Goal: Task Accomplishment & Management: Complete application form

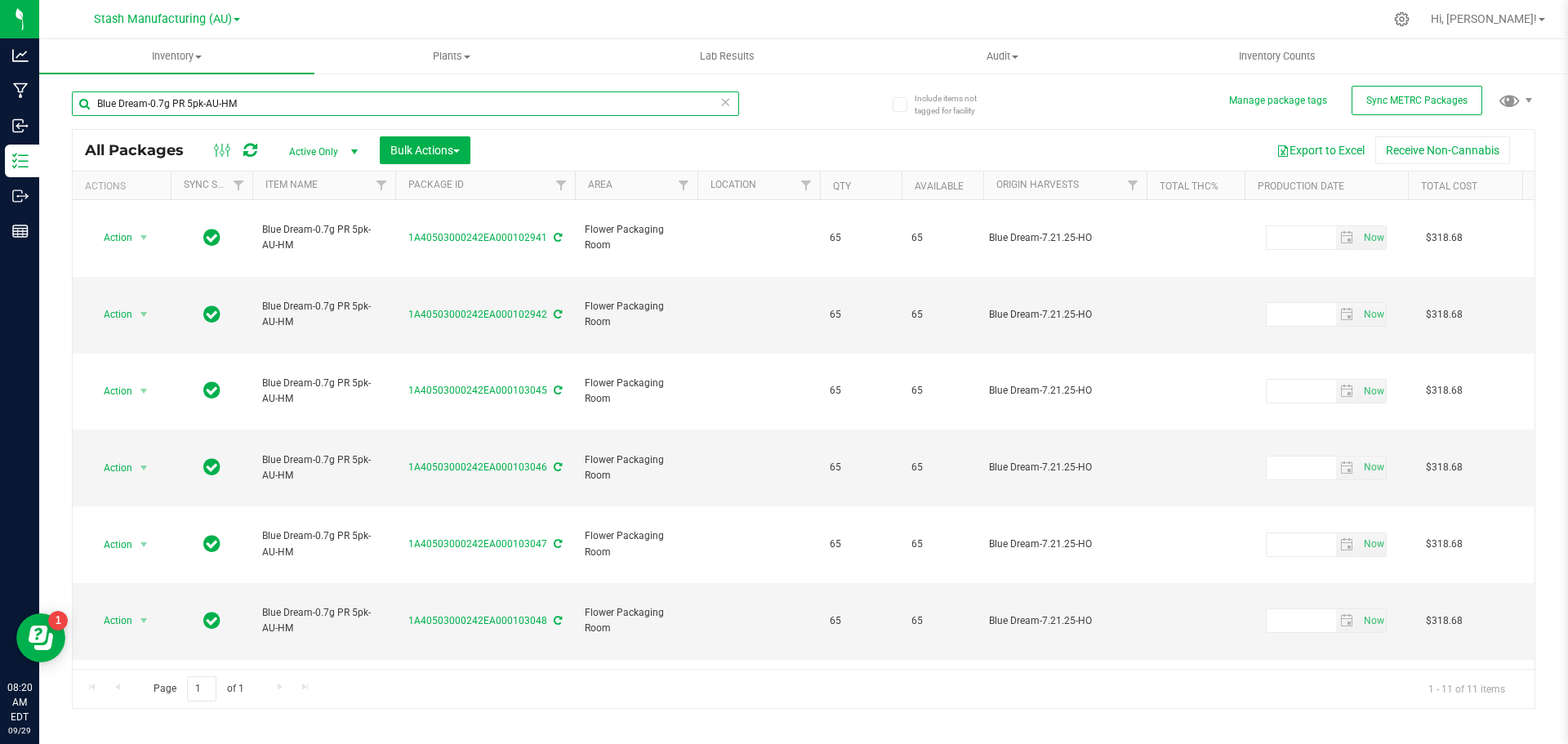
click at [255, 104] on input "Blue Dream-0.7g PR 5pk-AU-HM" at bounding box center [405, 103] width 667 height 25
click at [727, 103] on icon at bounding box center [725, 100] width 11 height 19
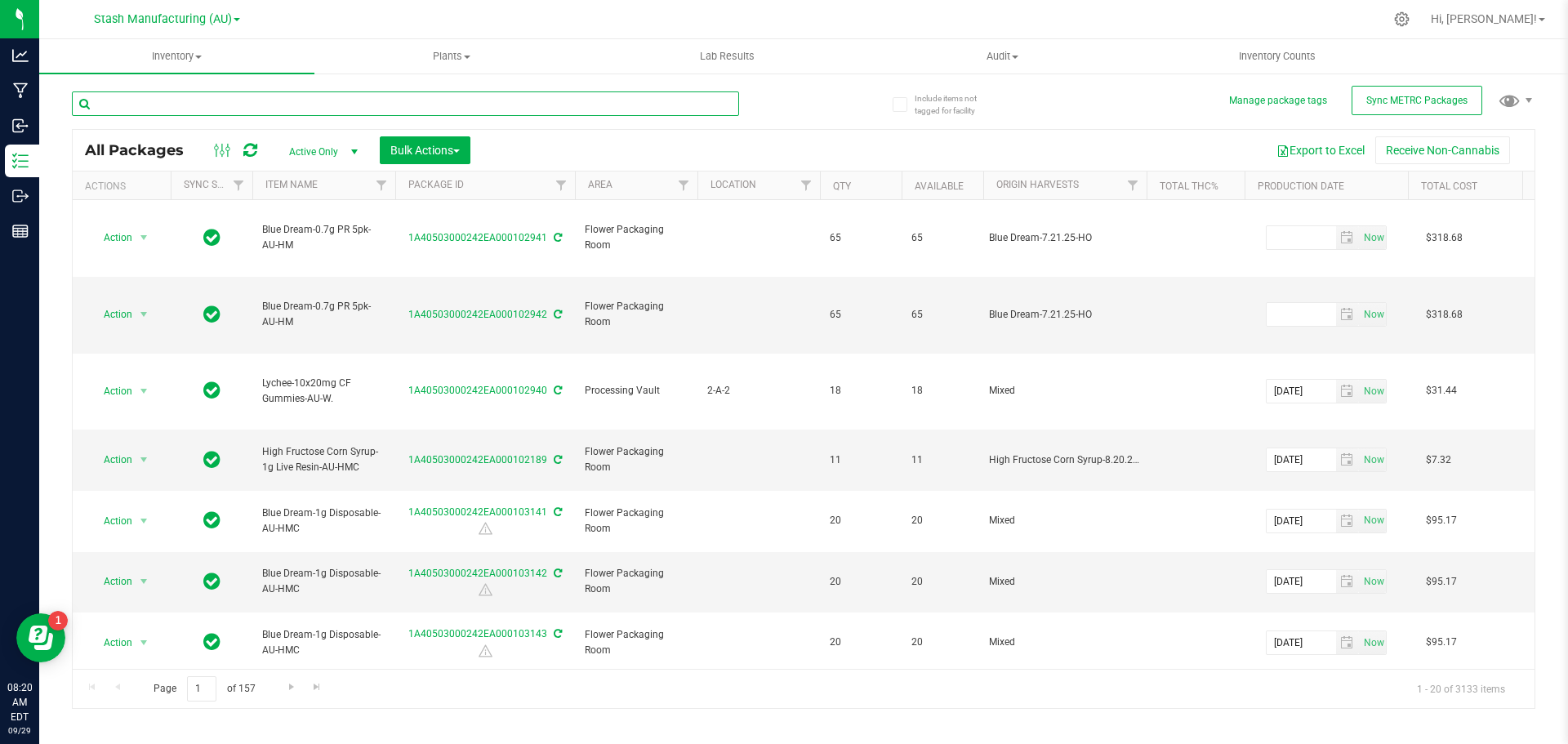
click at [302, 104] on input "text" at bounding box center [405, 103] width 667 height 25
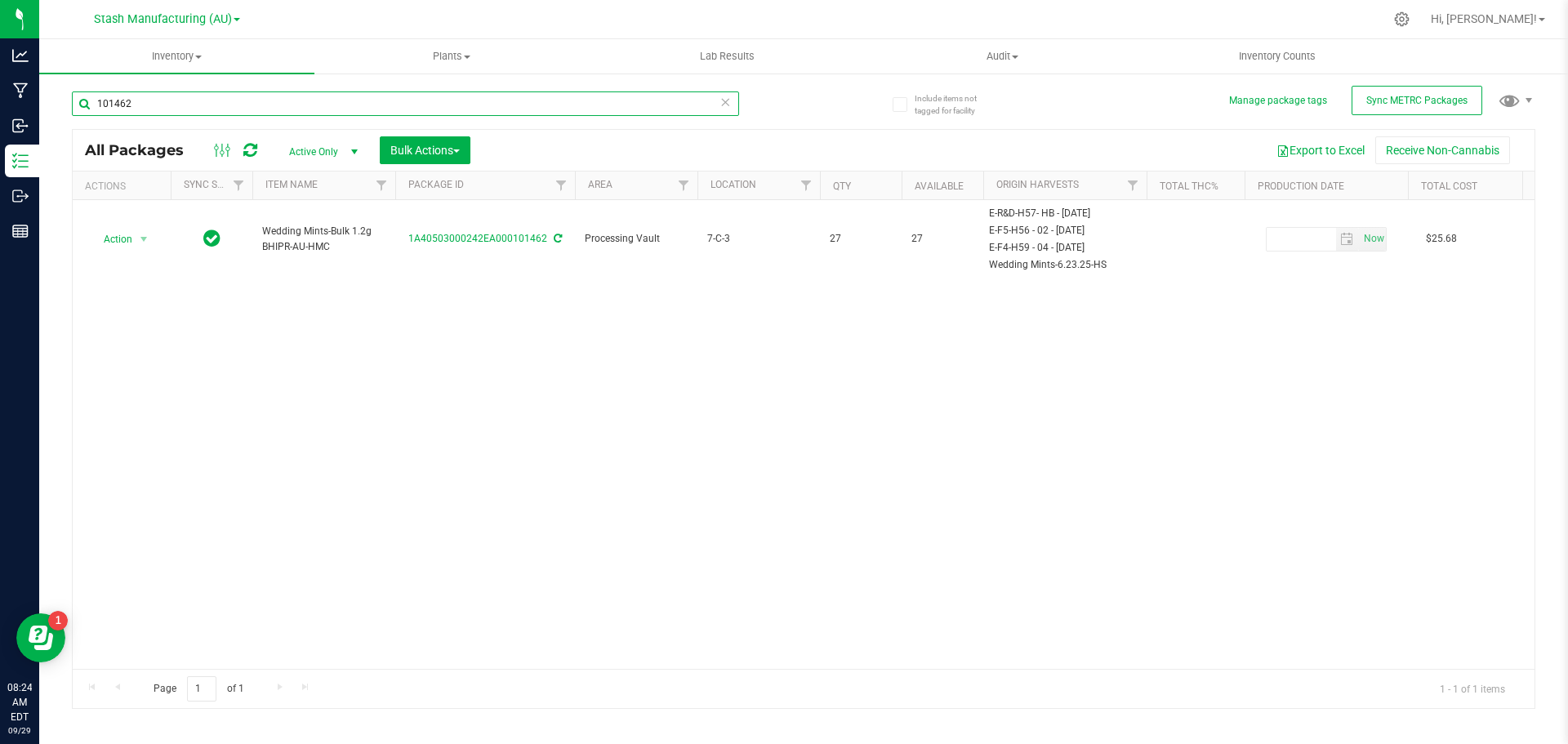
type input "101462"
click at [193, 54] on span "Inventory" at bounding box center [177, 56] width 275 height 15
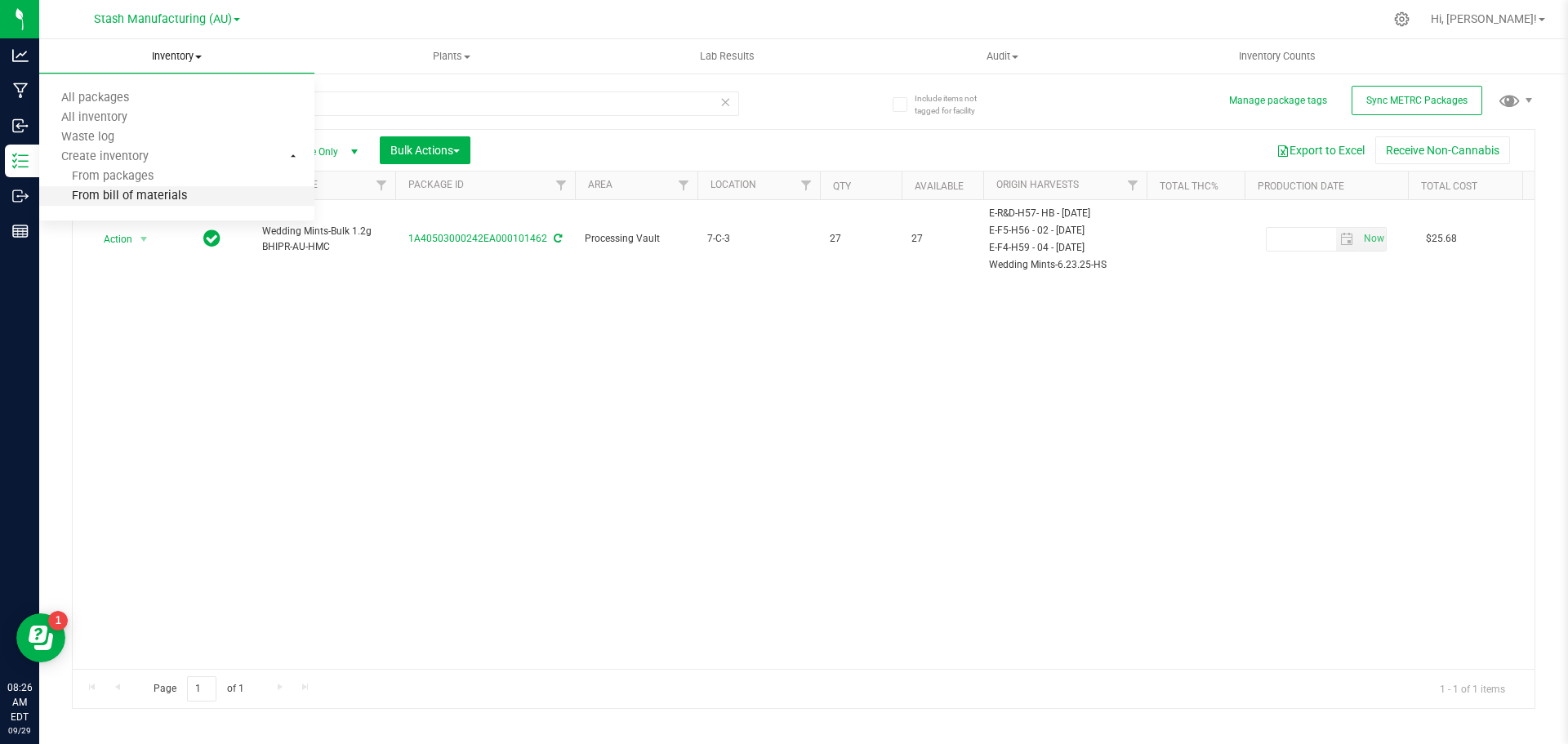
click at [169, 198] on span "From bill of materials" at bounding box center [113, 196] width 148 height 14
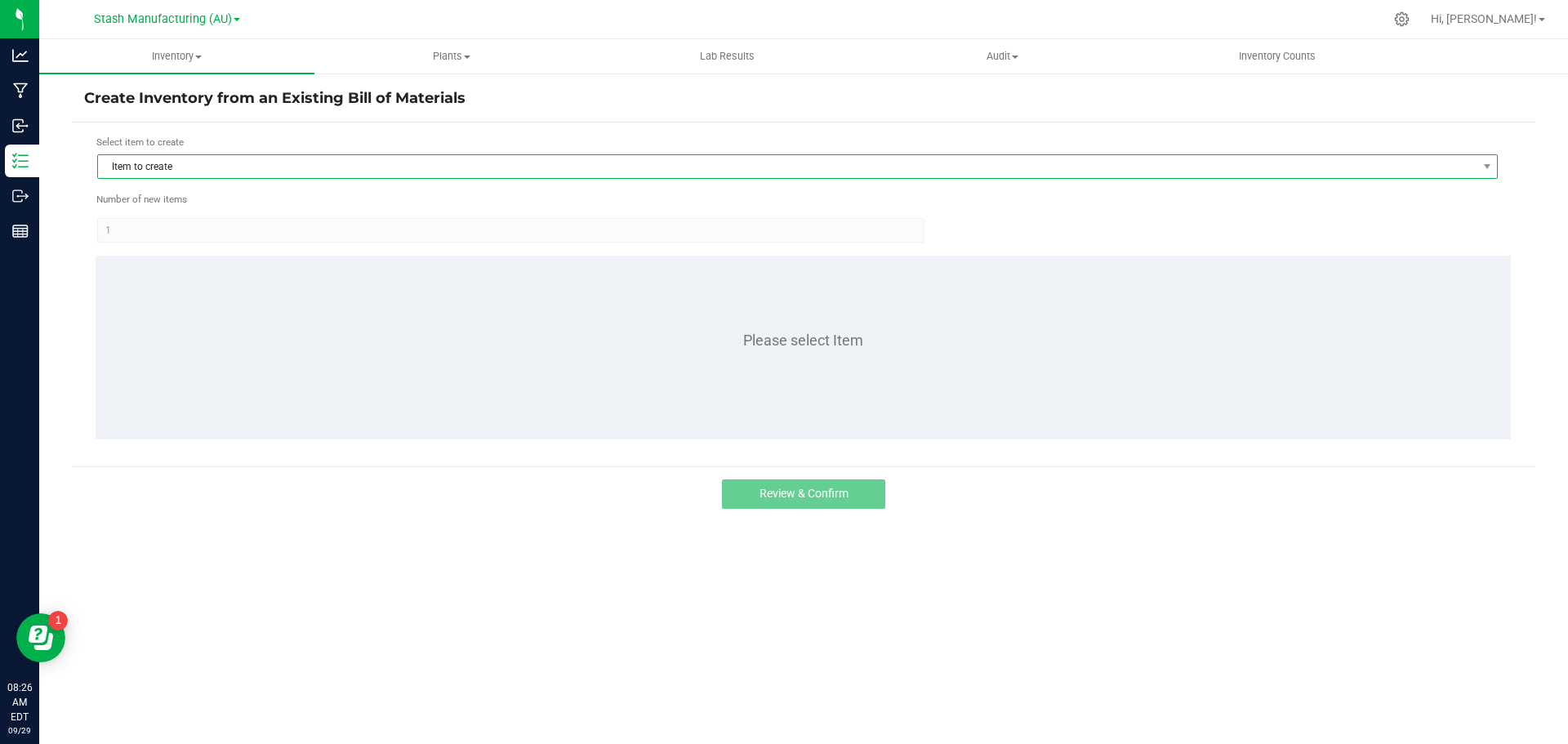
click at [188, 163] on span "Item to create" at bounding box center [788, 166] width 1378 height 23
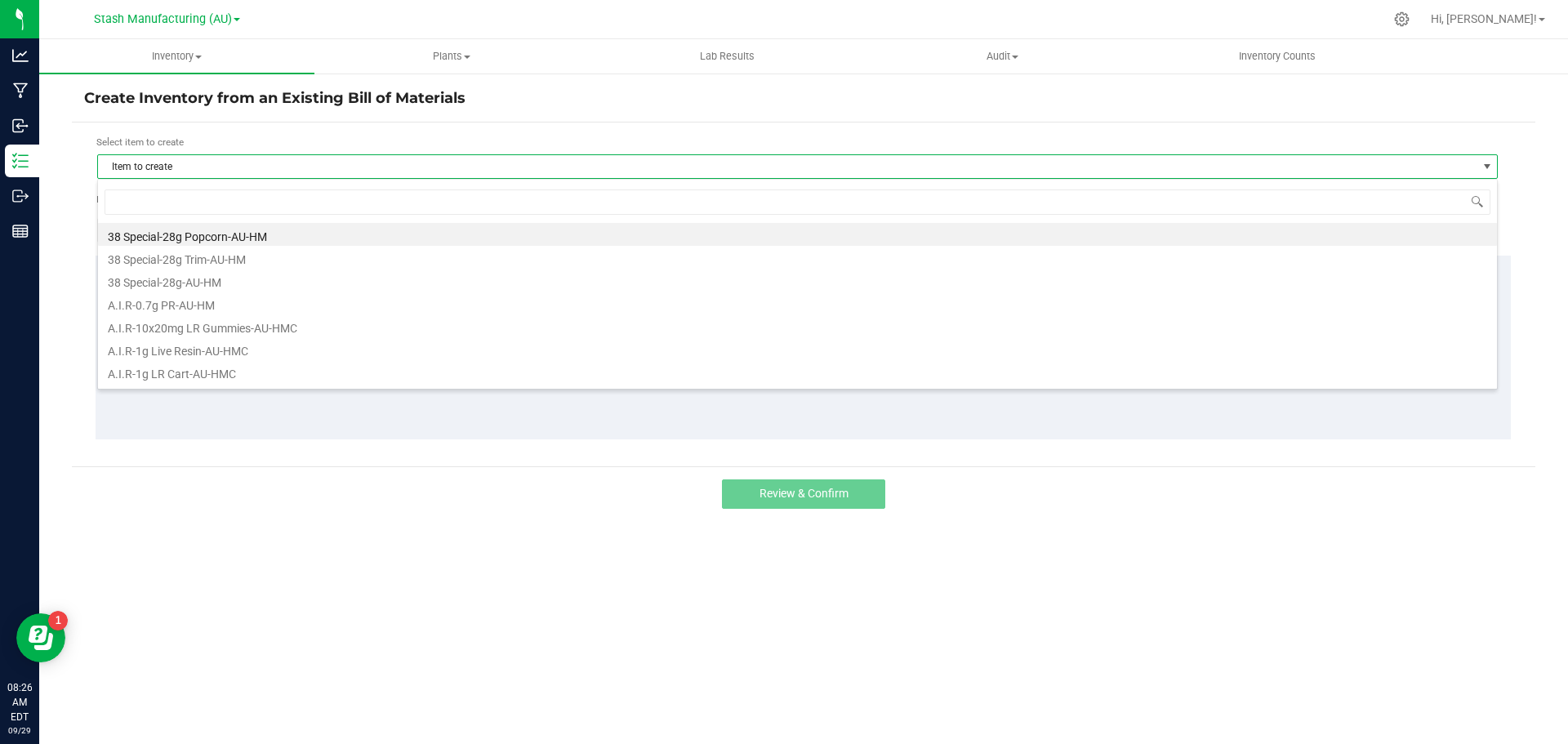
scroll to position [25, 1401]
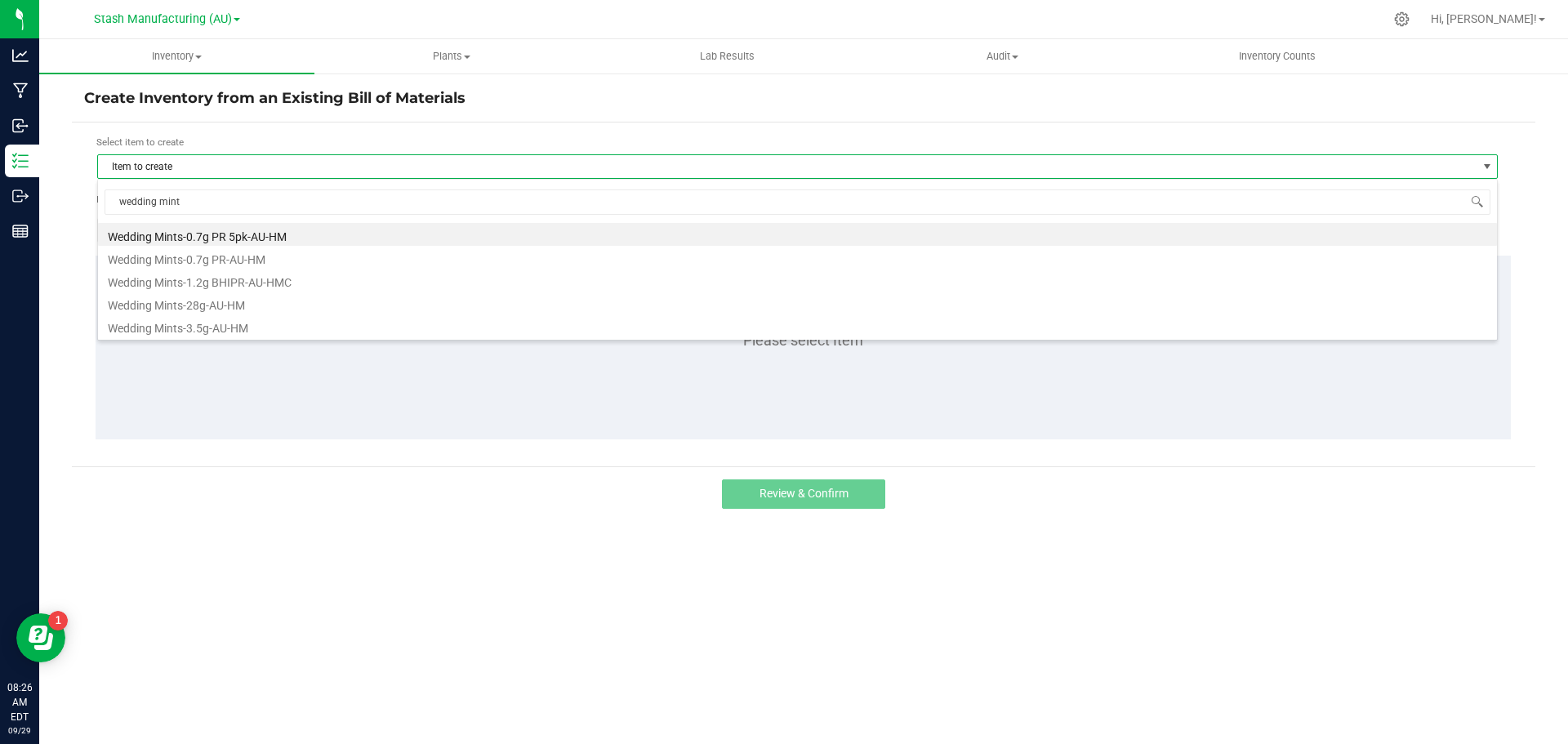
type input "wedding mints"
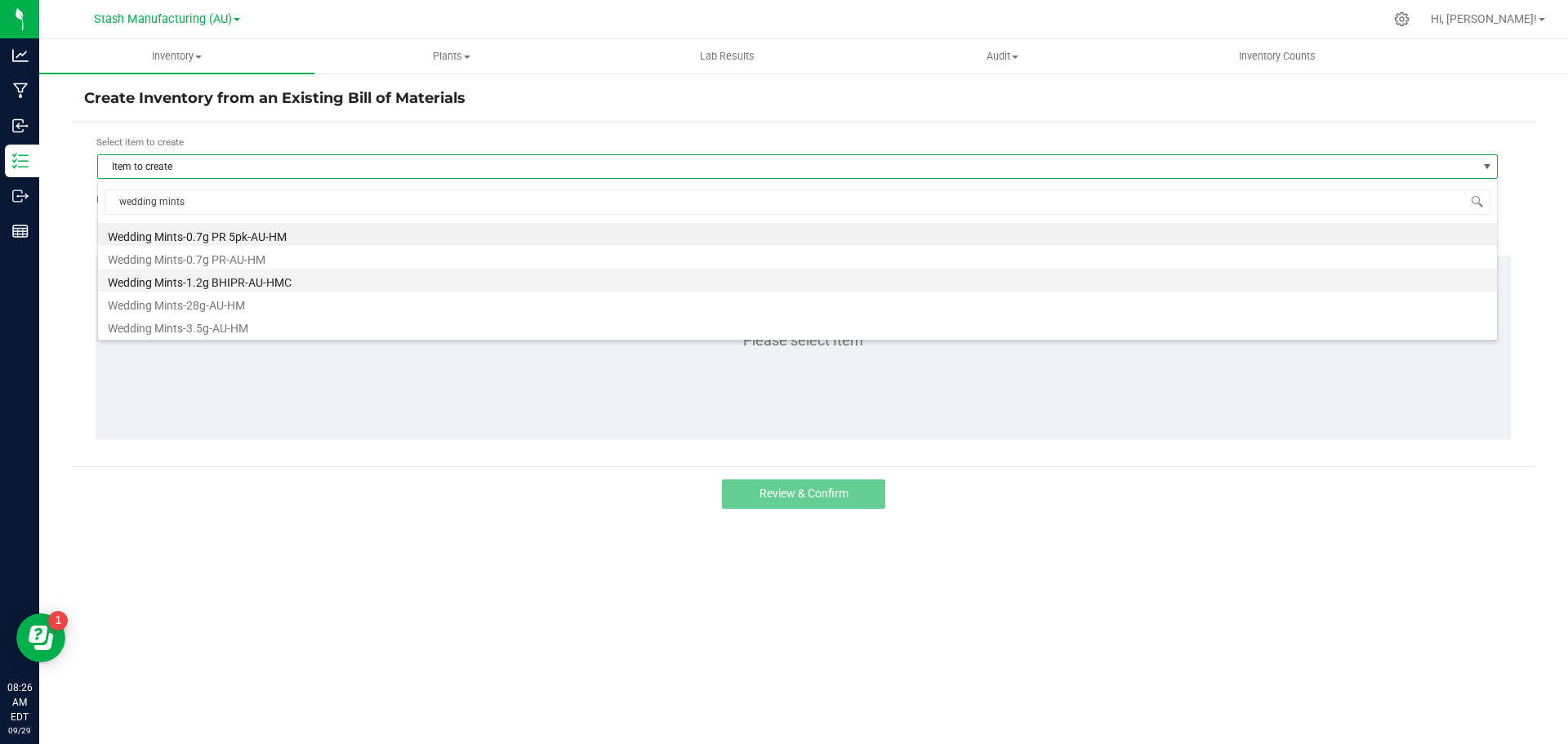
click at [259, 280] on li "Wedding Mints-1.2g BHIPR-AU-HMC" at bounding box center [798, 280] width 1400 height 23
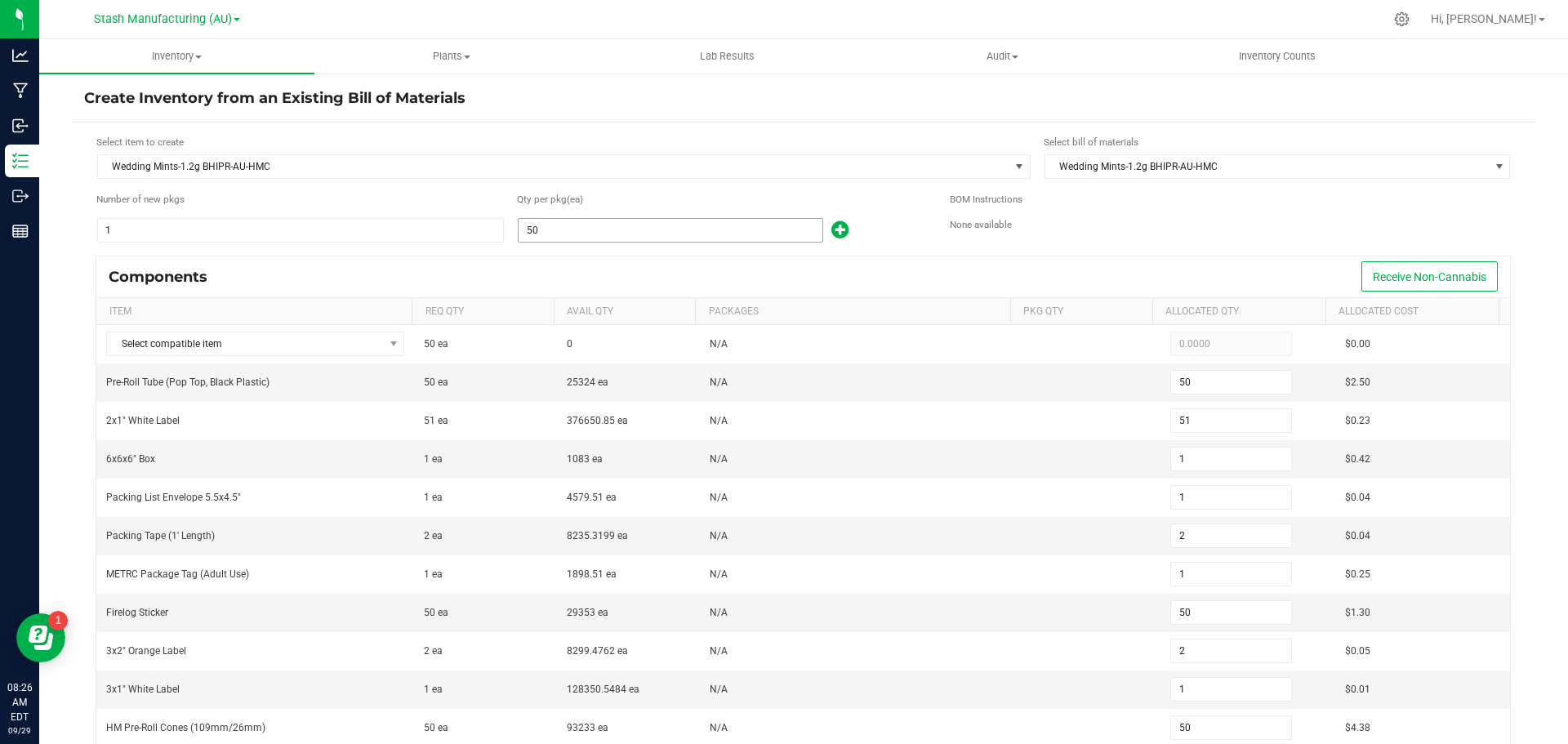
click at [549, 231] on input "50" at bounding box center [671, 230] width 304 height 23
type input "2"
type input "0"
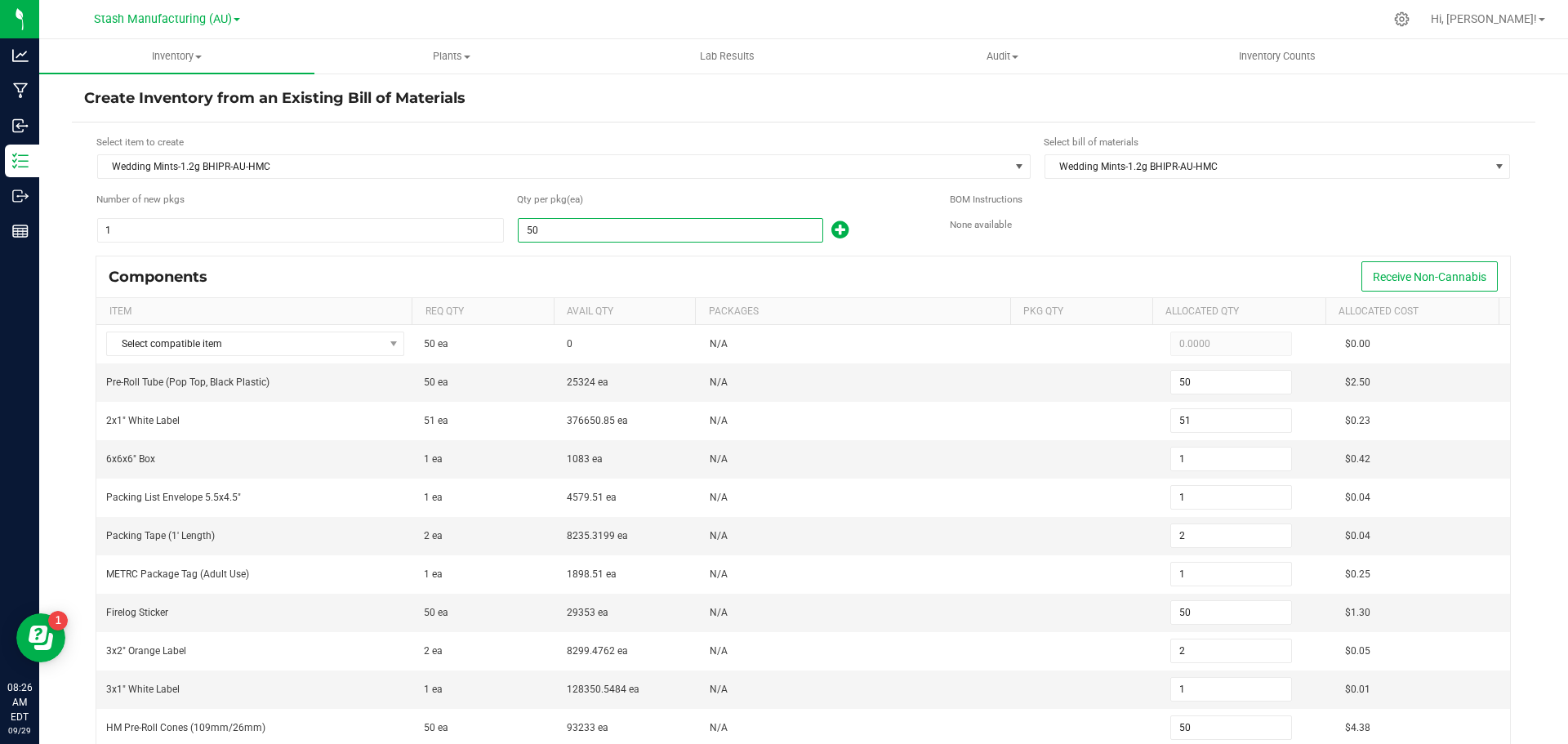
type input "0"
type input "2"
type input "0"
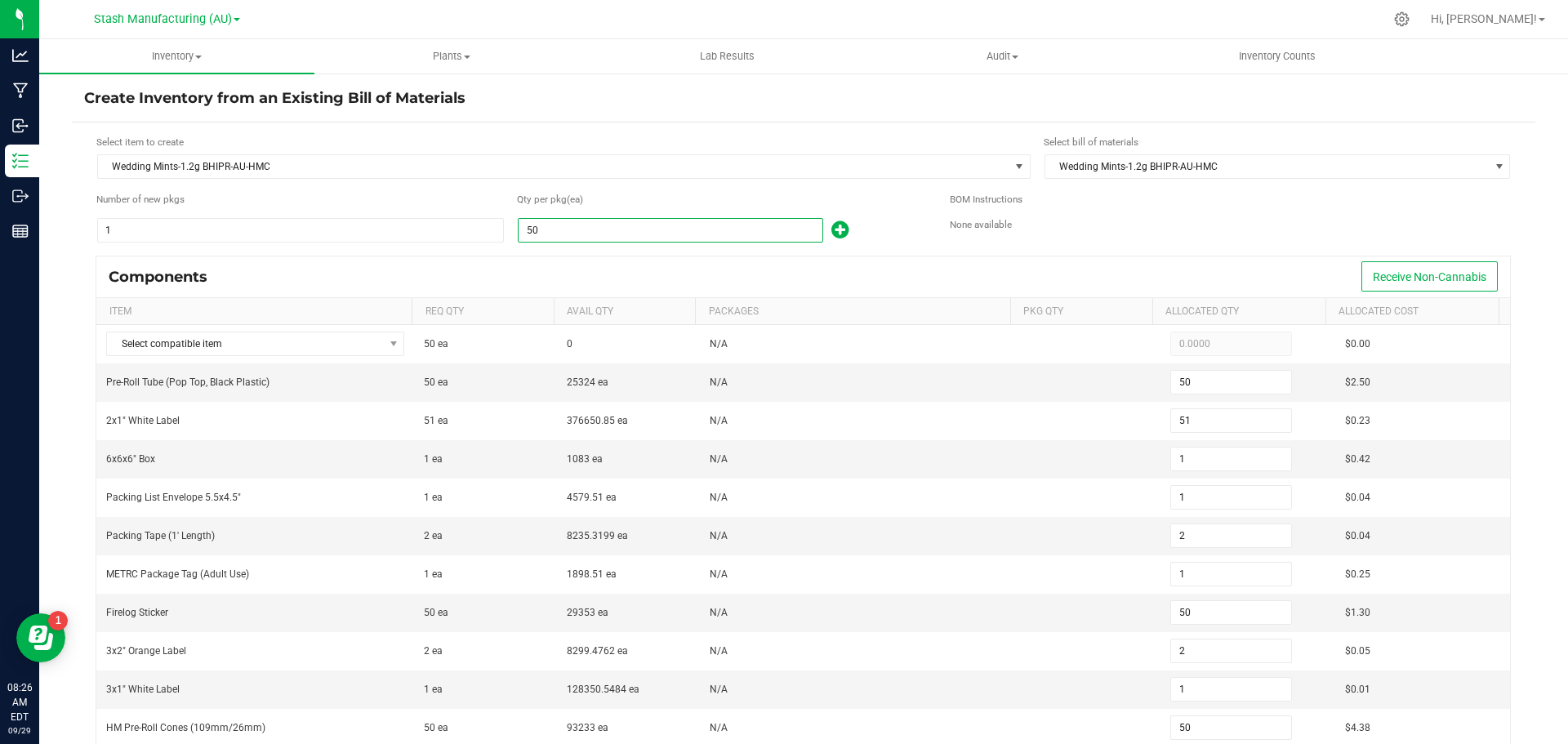
type input "0"
type input "2"
type input "27"
type input "28"
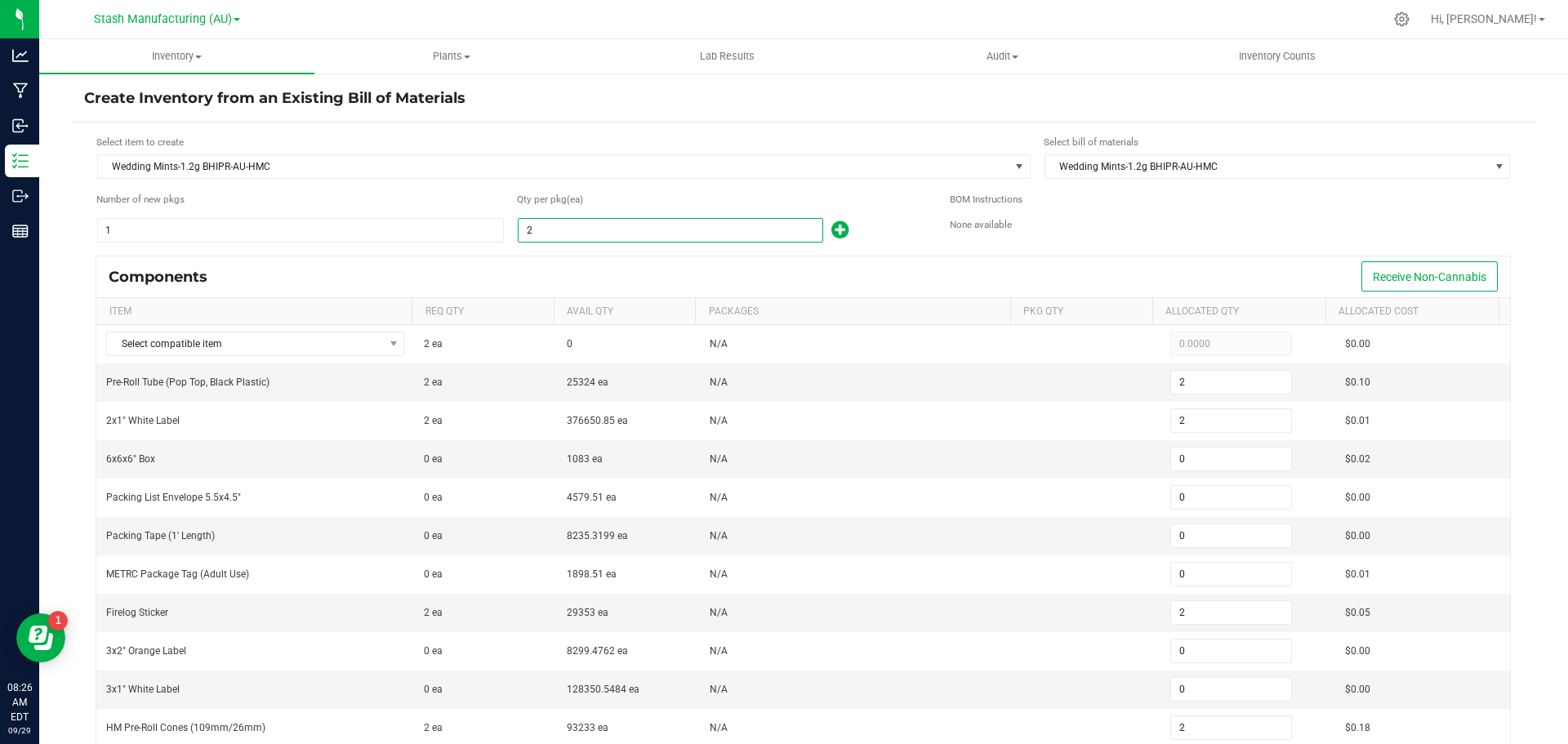
type input "1"
type input "27"
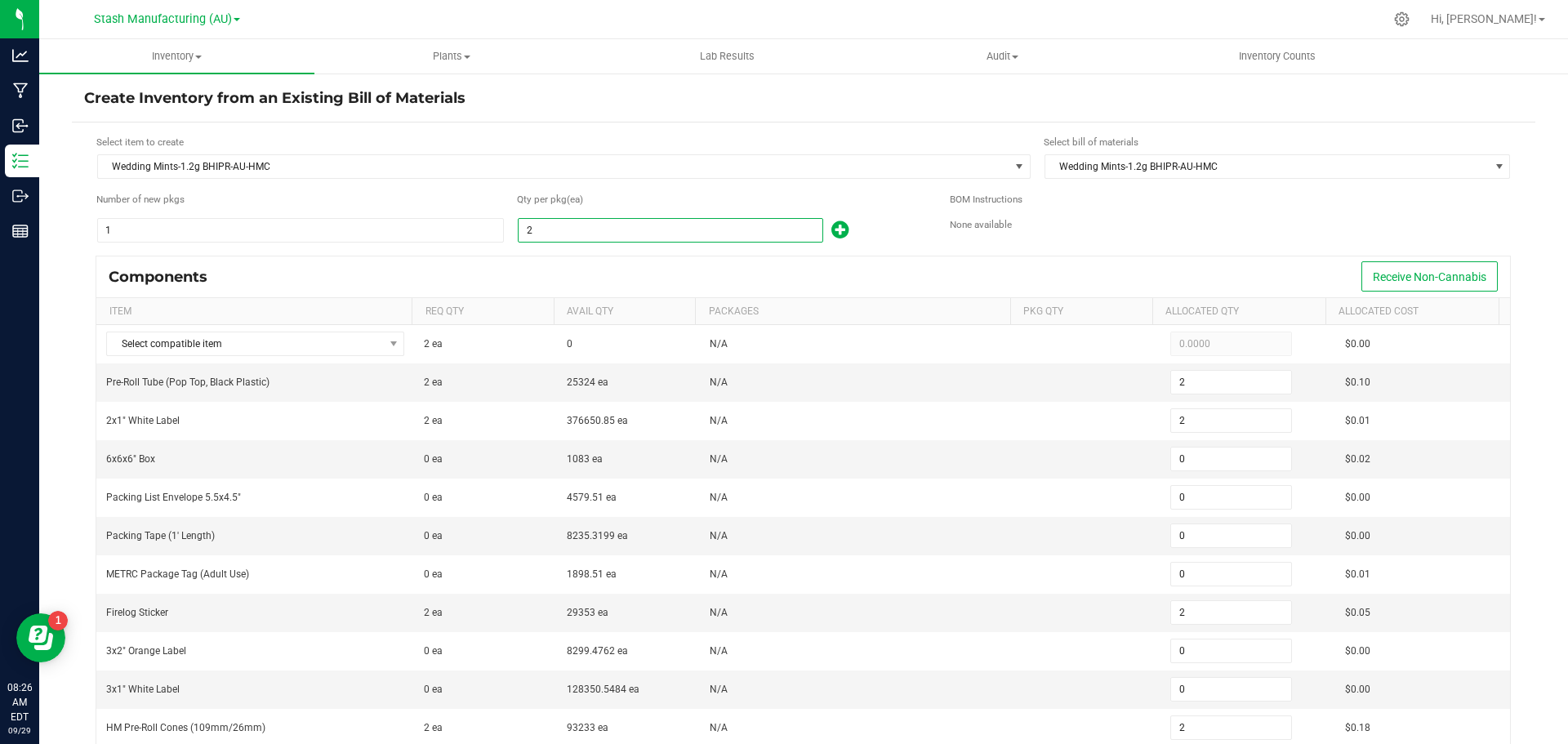
type input "1"
type input "27"
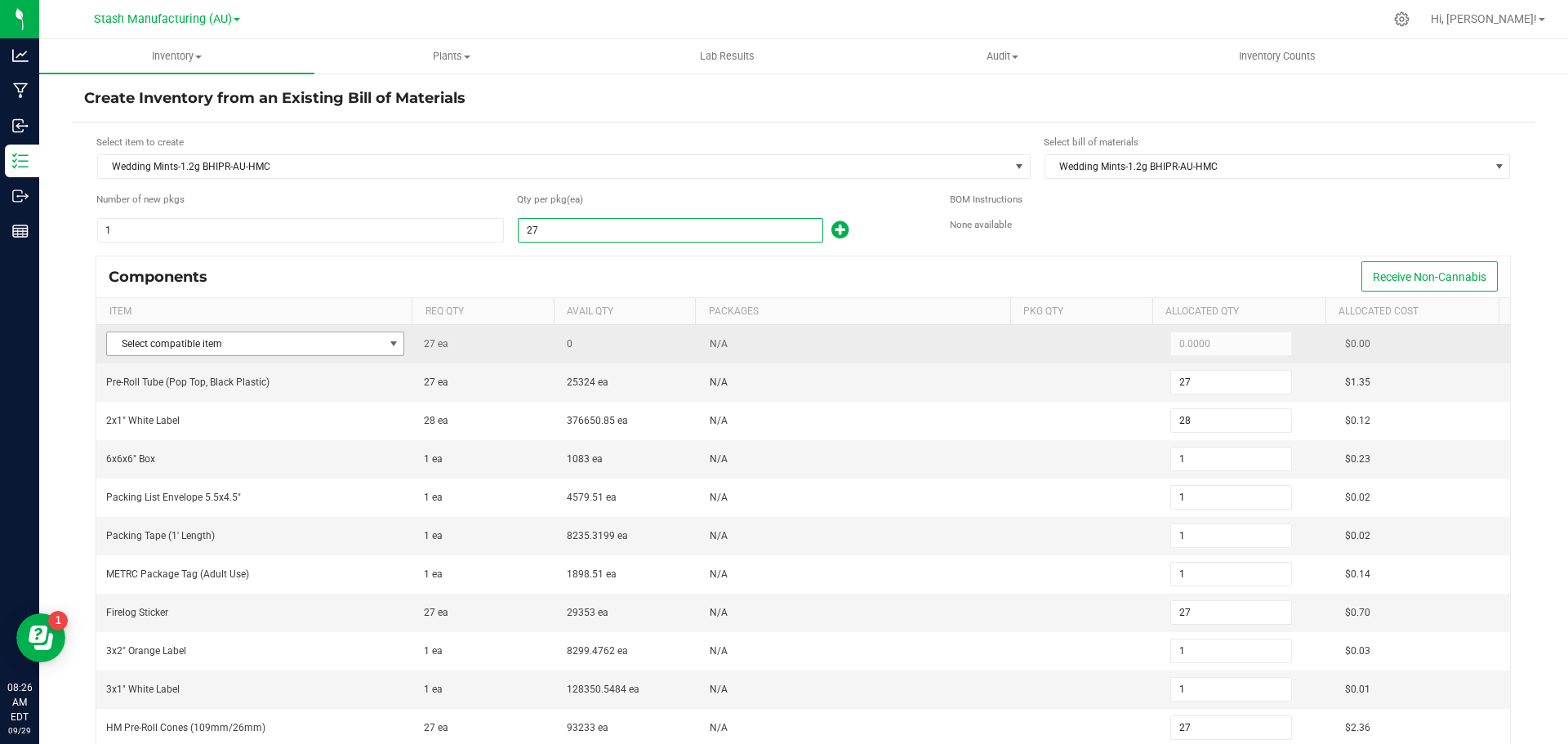
type input "27"
click at [389, 343] on span at bounding box center [394, 344] width 13 height 13
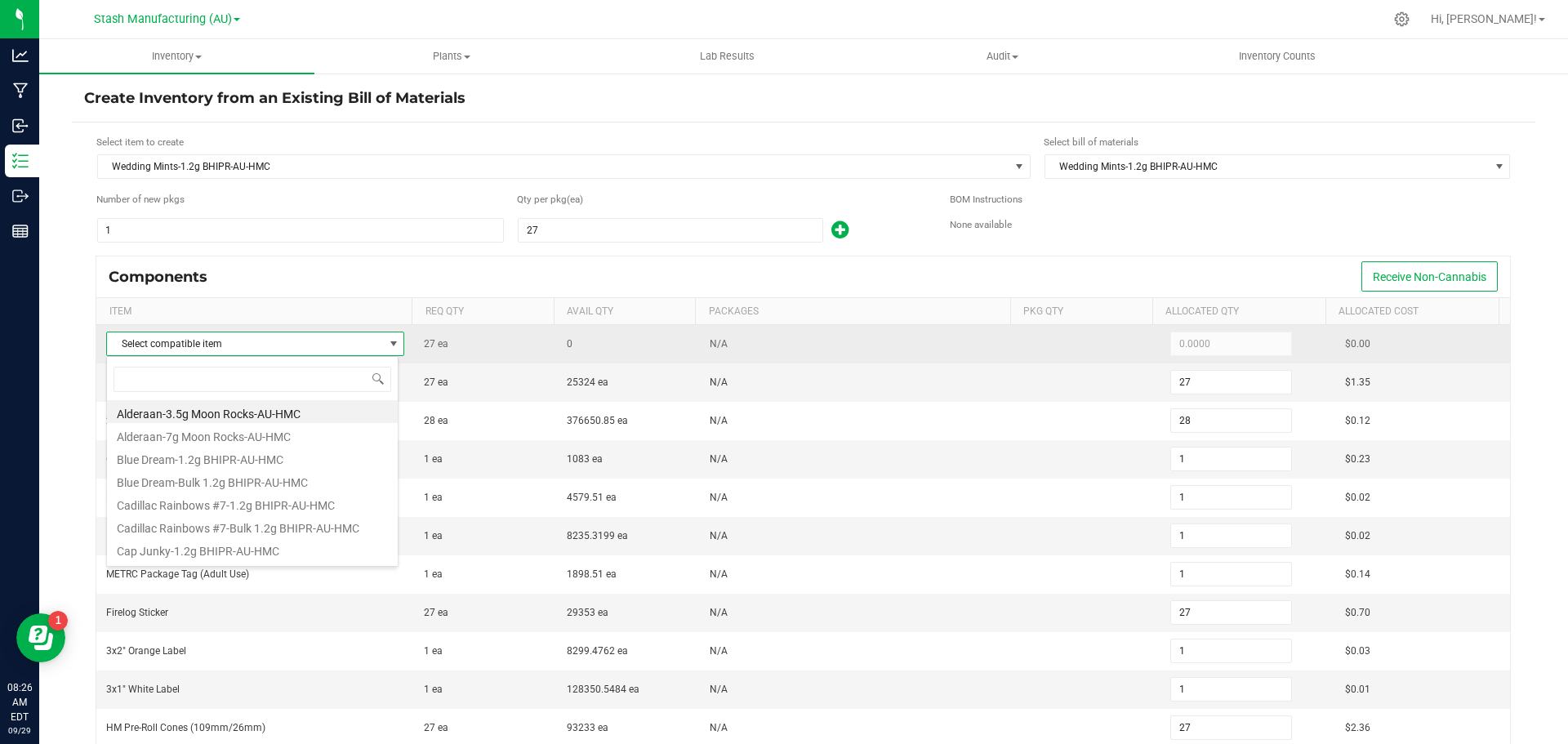
scroll to position [25, 293]
type input "wedding mints"
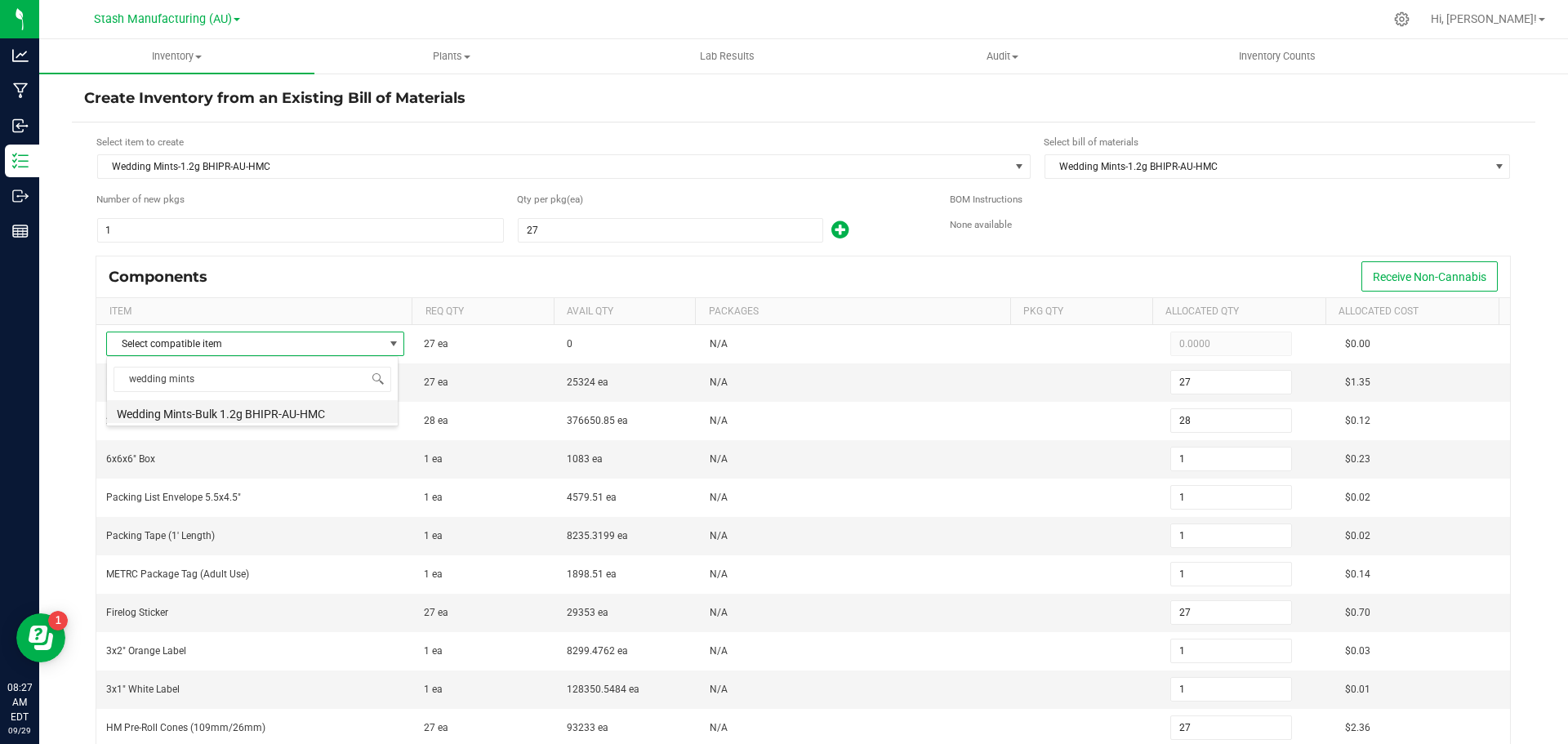
click at [306, 411] on li "Wedding Mints-Bulk 1.2g BHIPR-AU-HMC" at bounding box center [252, 411] width 291 height 23
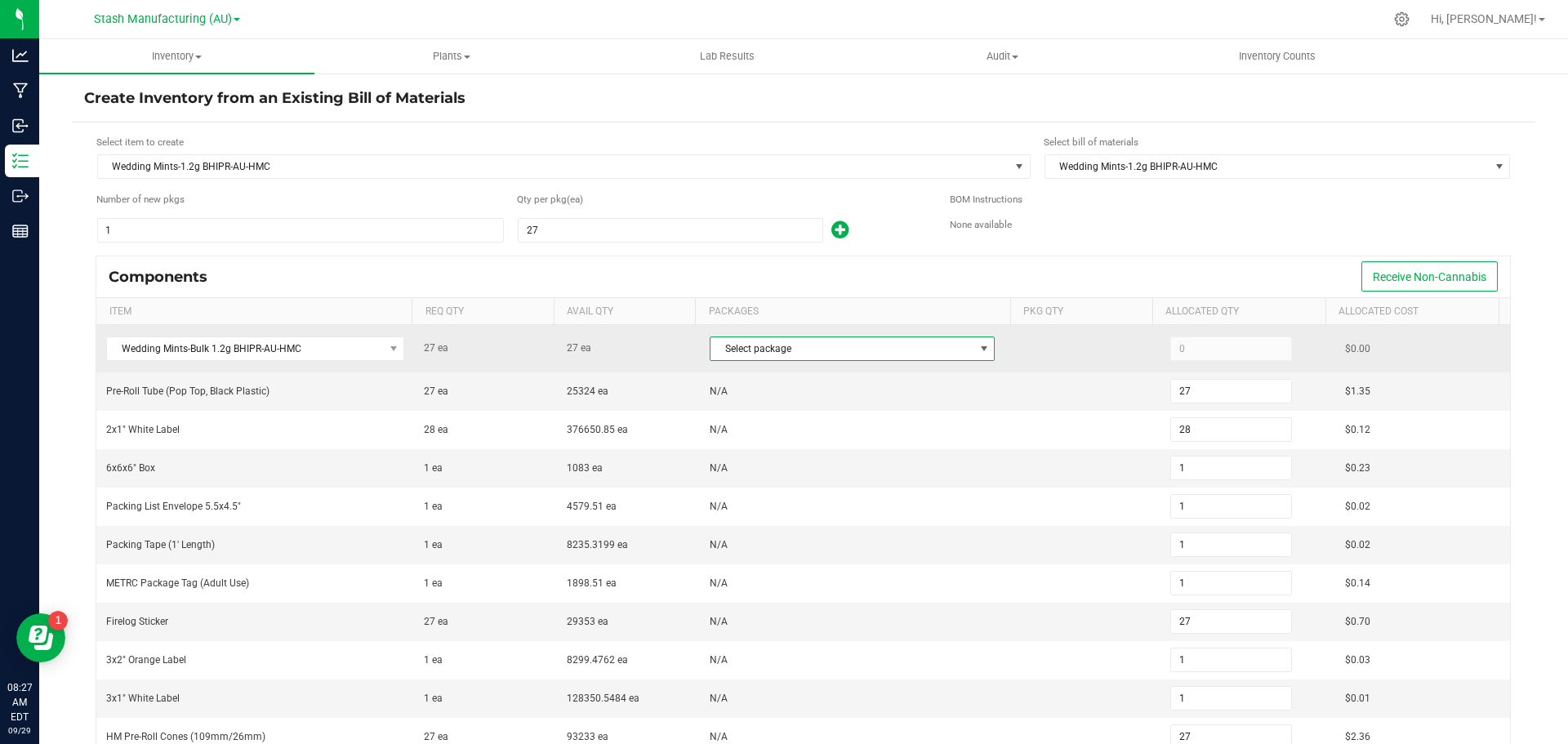
click at [978, 346] on span at bounding box center [985, 349] width 13 height 13
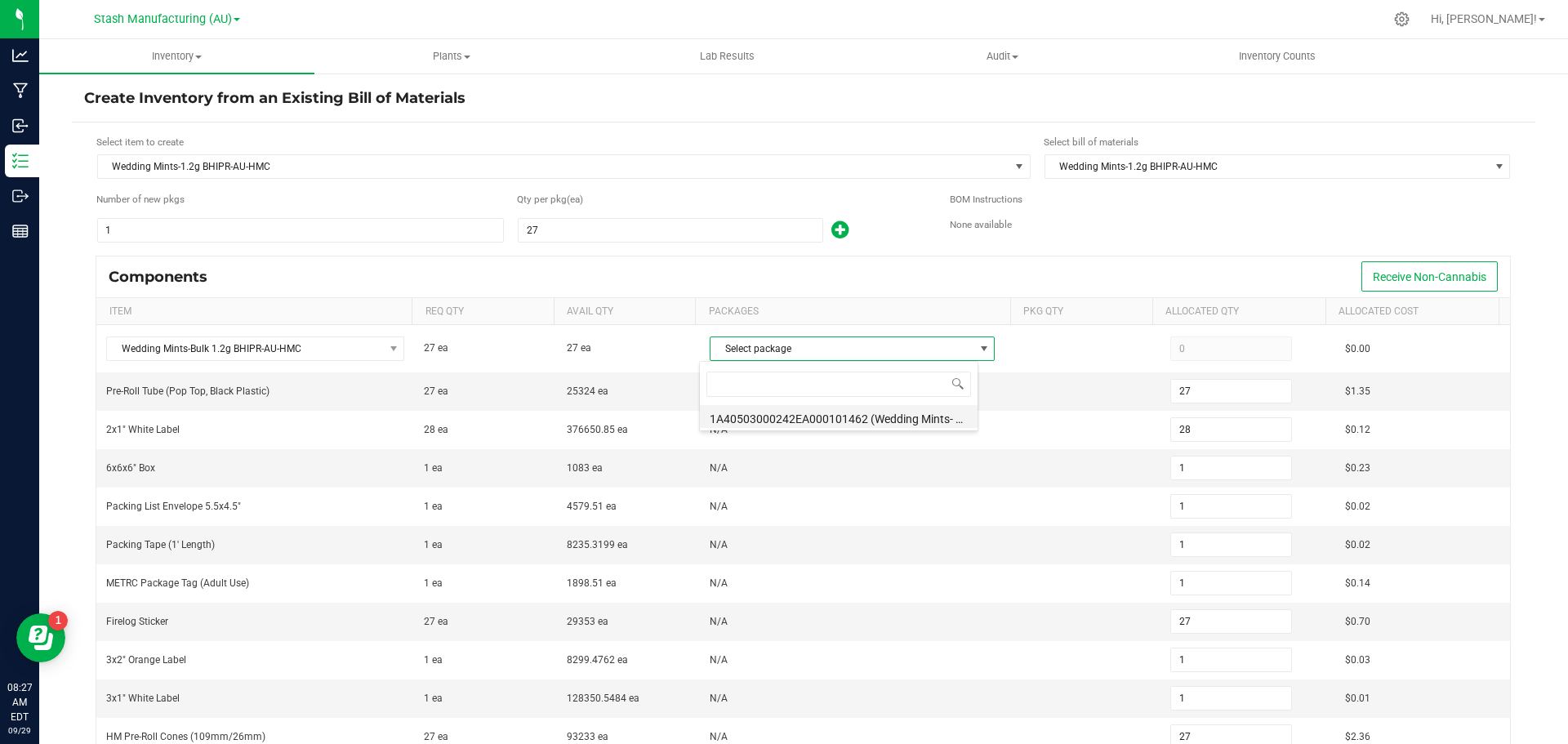
scroll to position [25, 280]
click at [891, 418] on li "1A40503000242EA000101462 (Wedding Mints- Bulk 1.2g BHIPR [DATE])" at bounding box center [839, 416] width 278 height 23
type input "27"
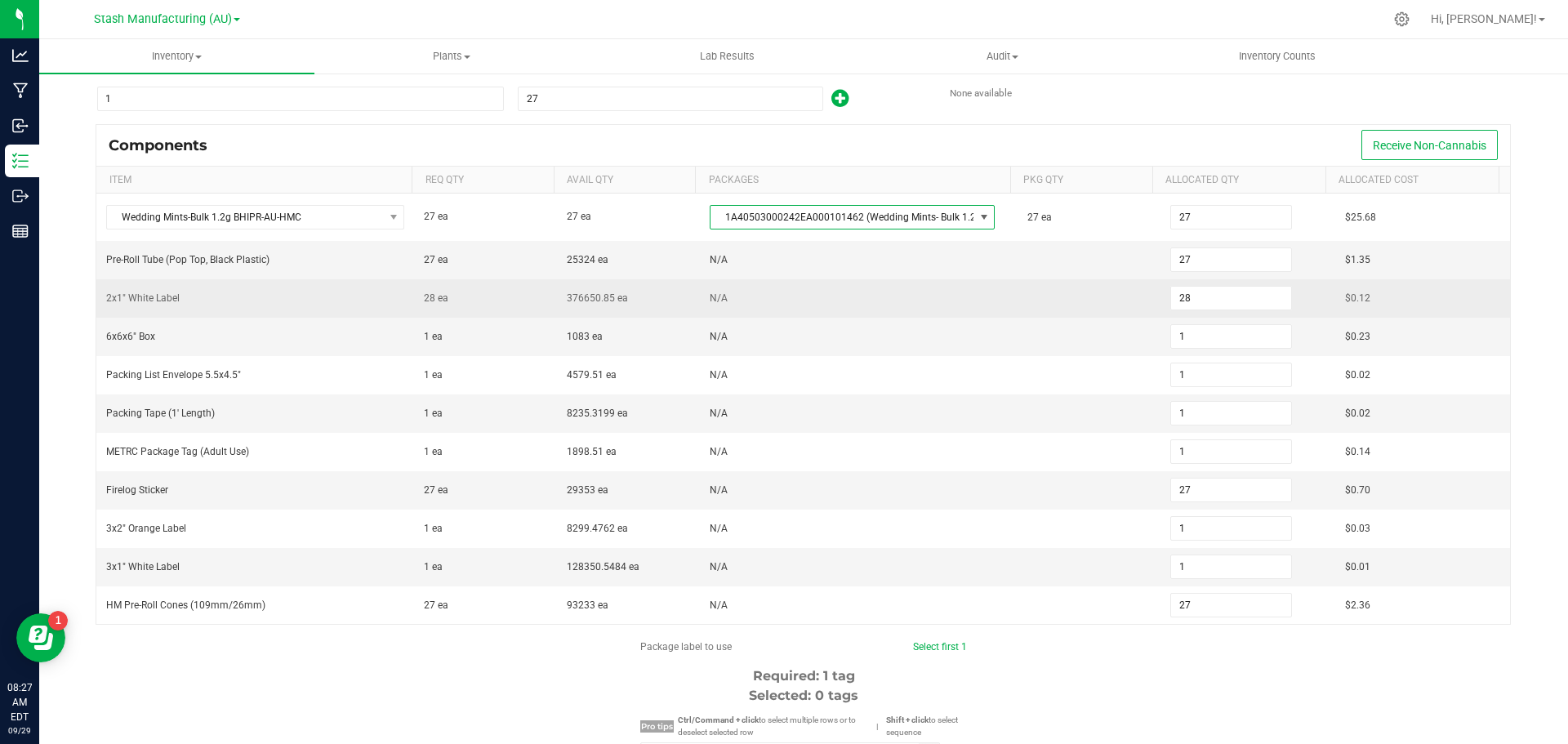
scroll to position [164, 0]
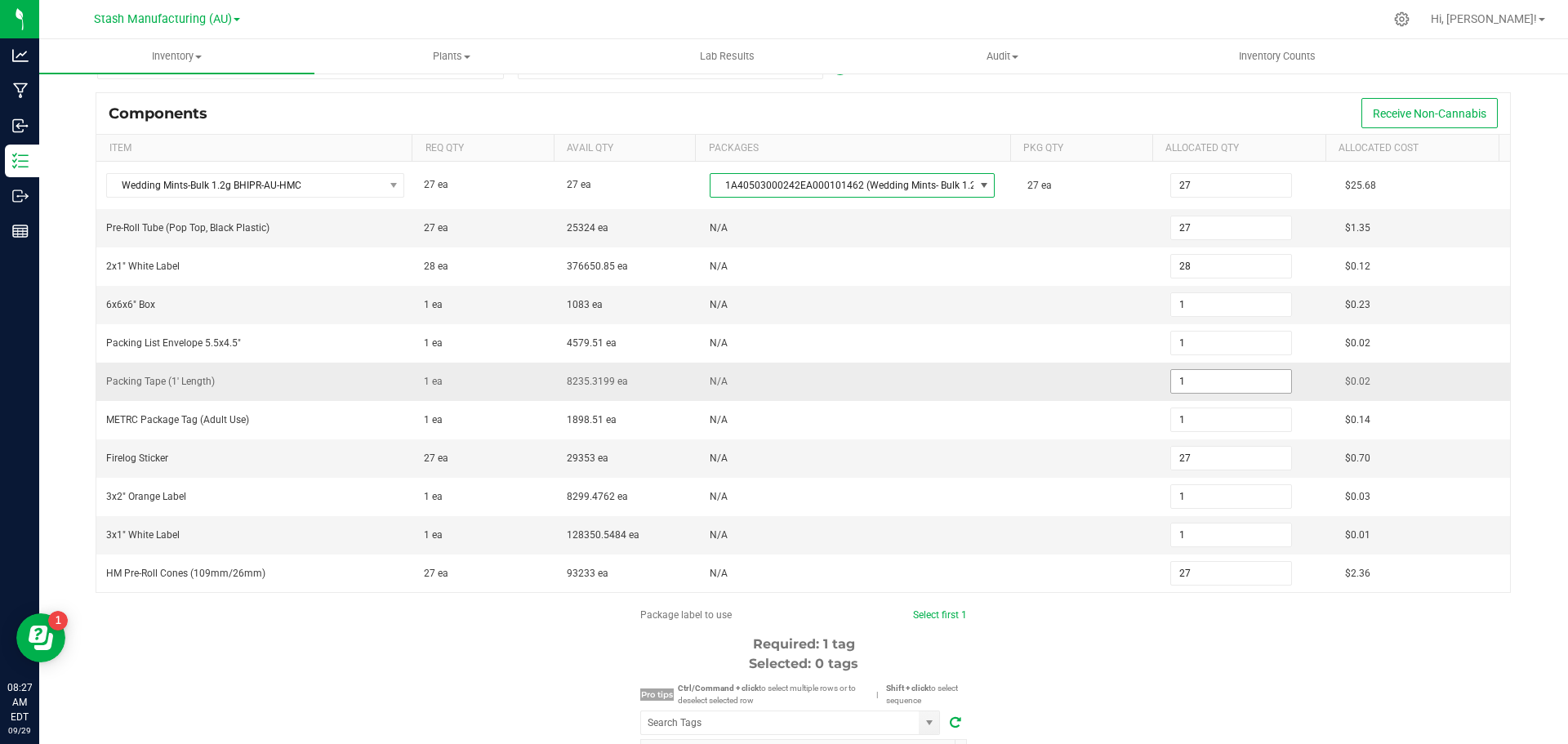
click at [1182, 385] on input "1" at bounding box center [1231, 381] width 120 height 23
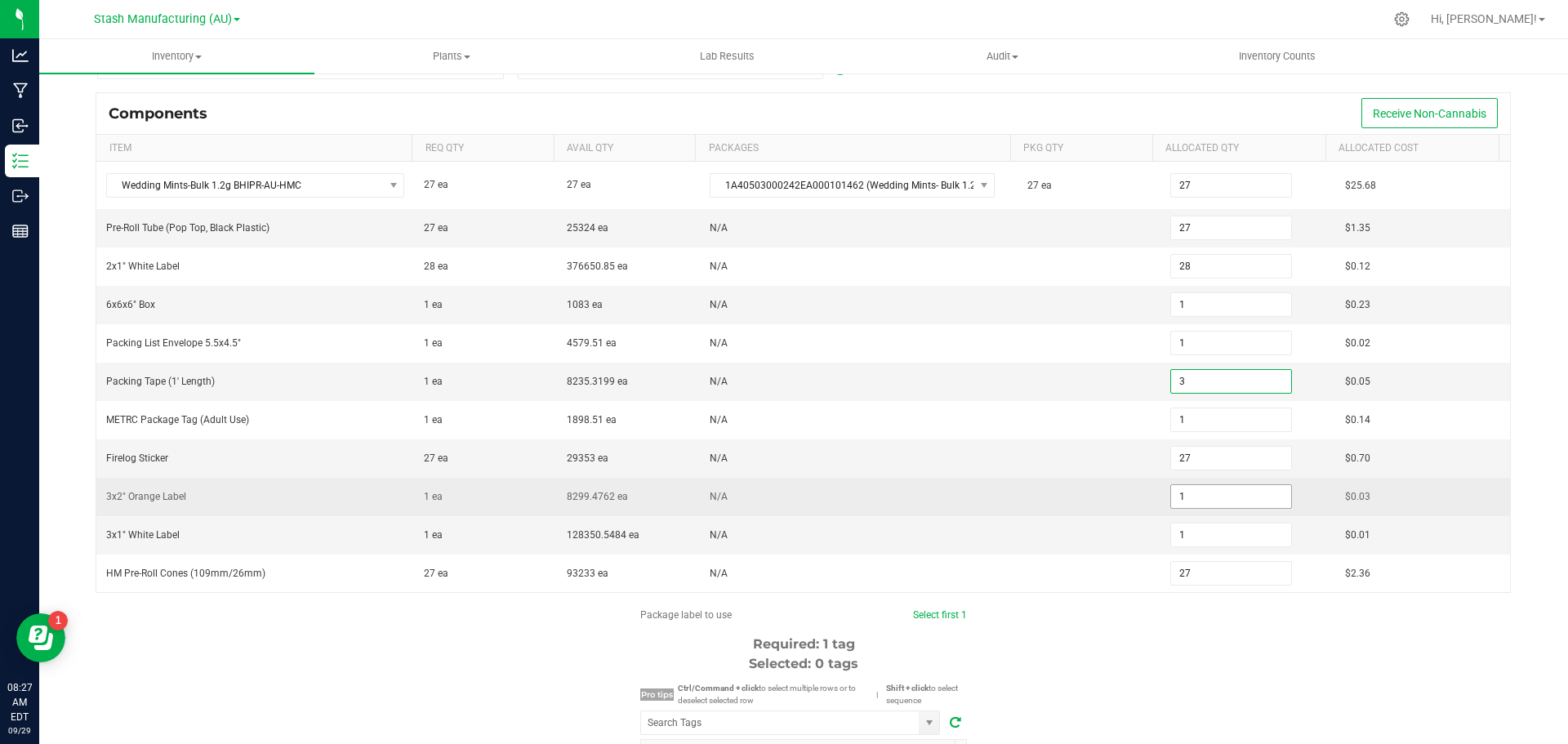
type input "3"
click at [1180, 498] on input "1" at bounding box center [1231, 496] width 120 height 23
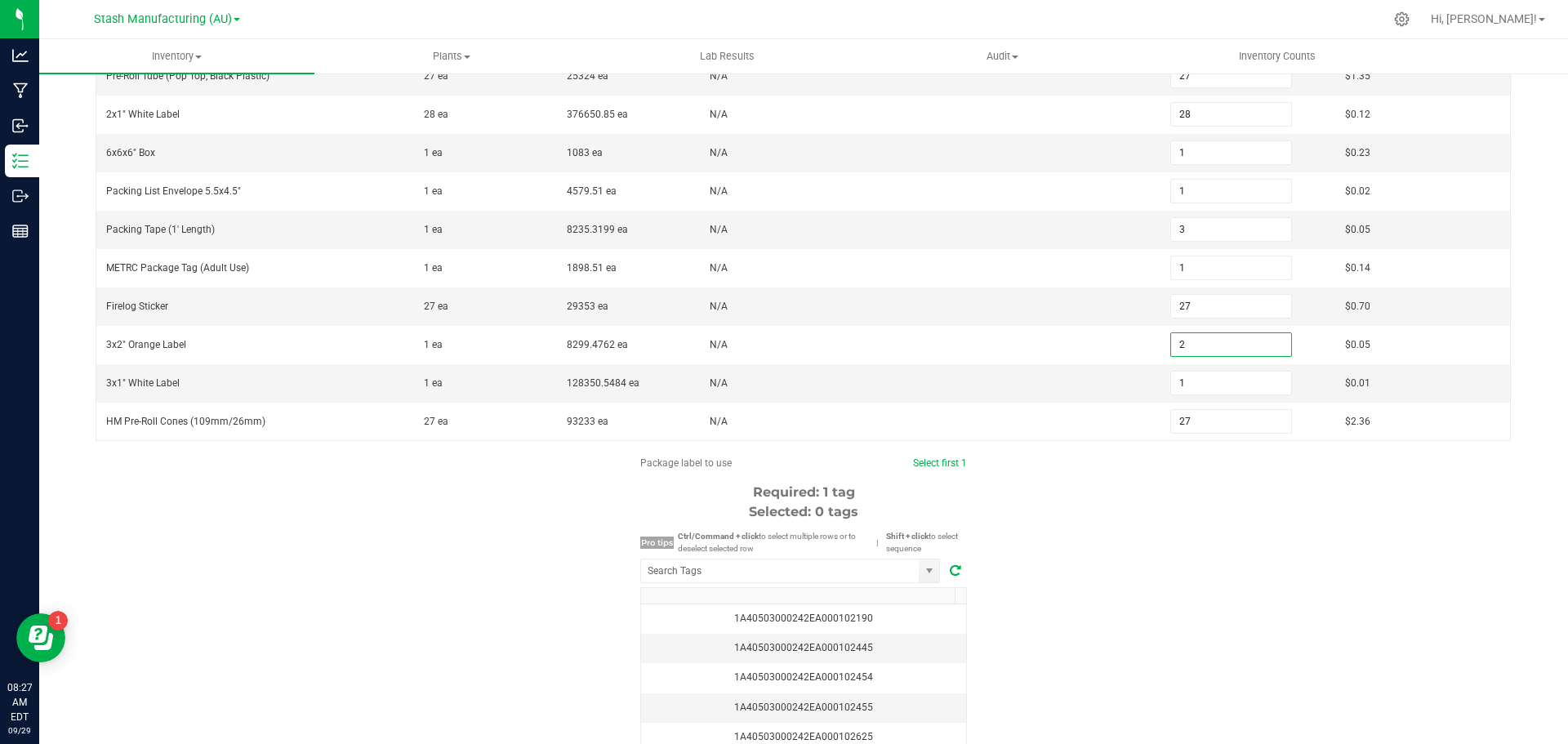
scroll to position [326, 0]
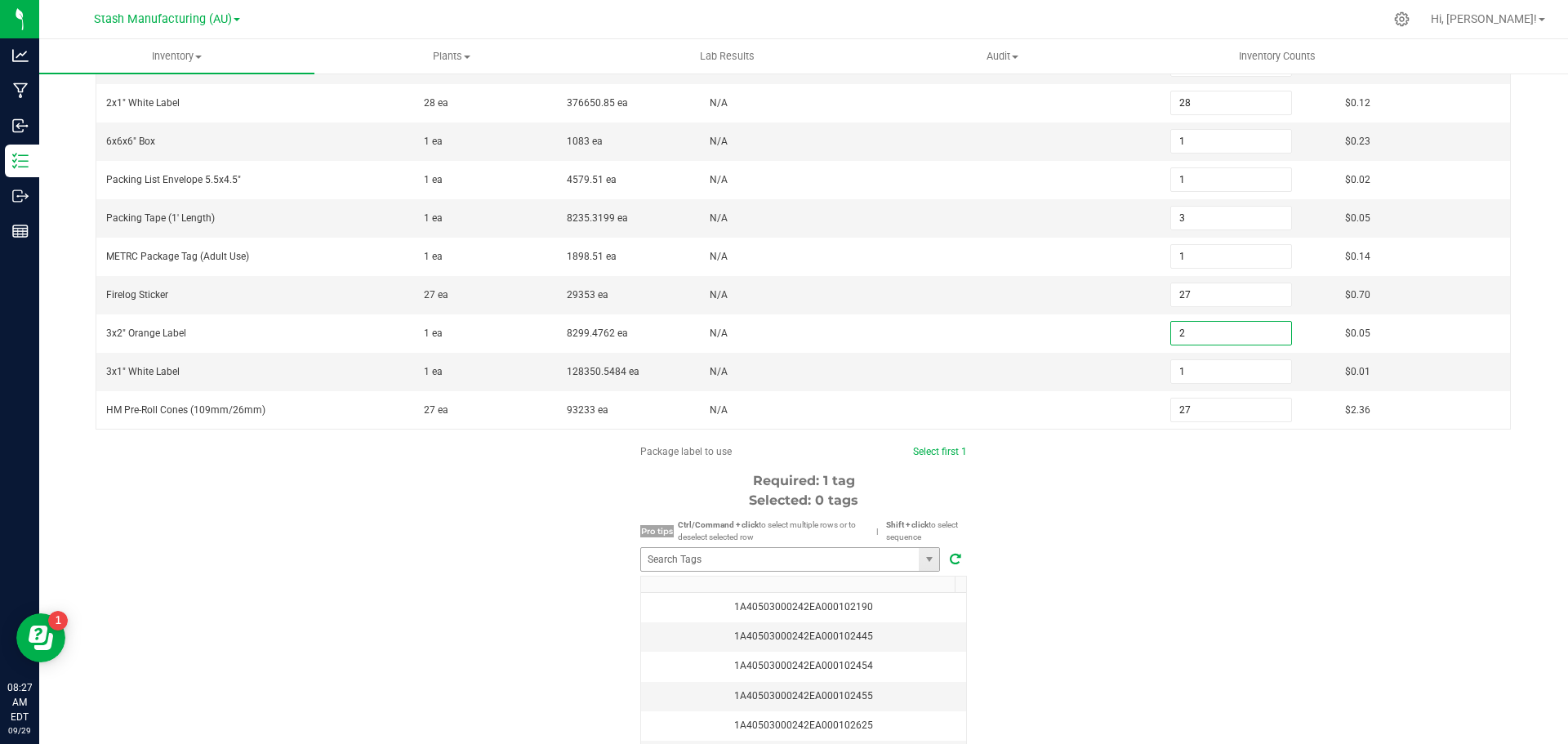
type input "2"
click at [767, 564] on input "NO DATA FOUND" at bounding box center [780, 559] width 278 height 23
click at [800, 585] on li "1A40503000242EA000102945" at bounding box center [785, 589] width 298 height 28
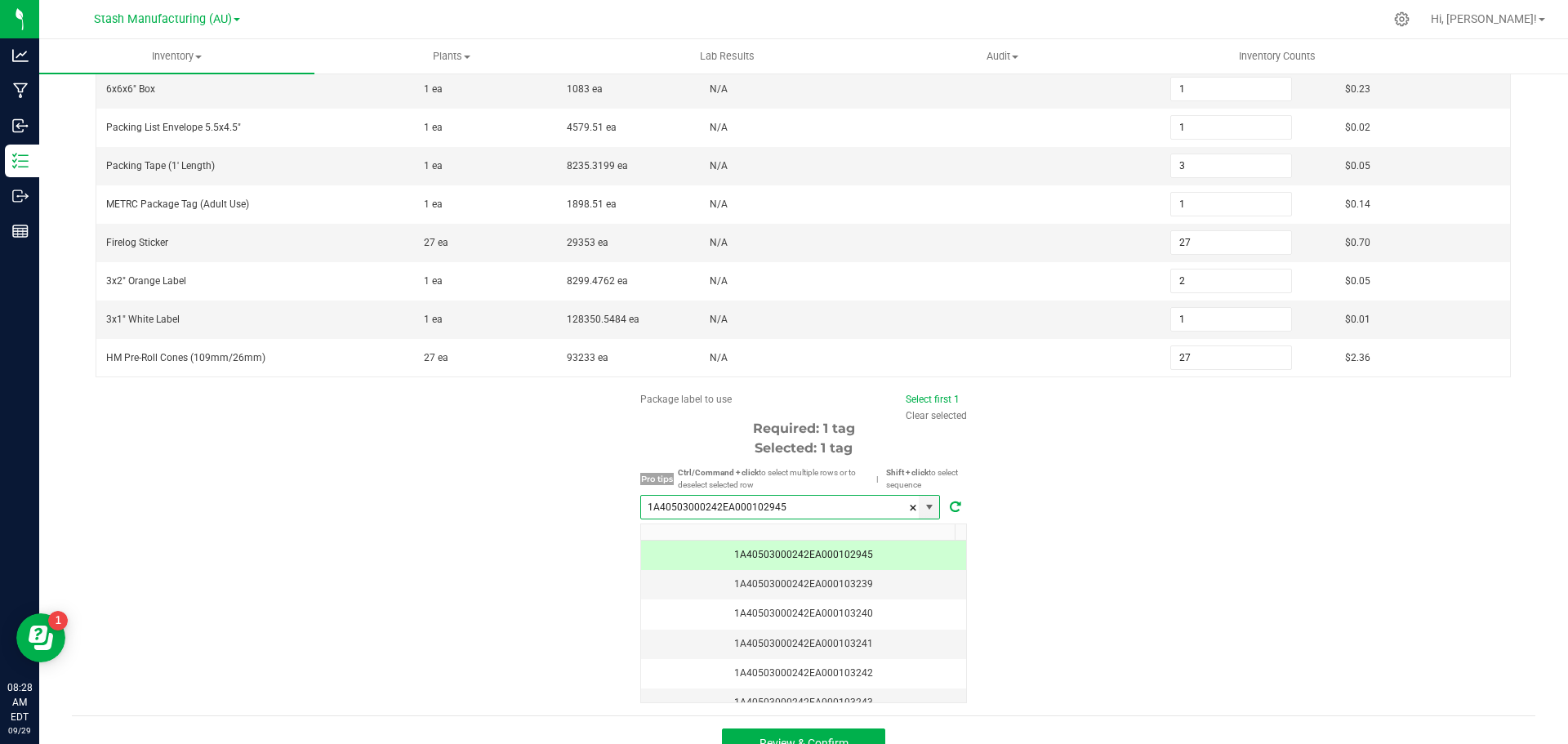
scroll to position [405, 0]
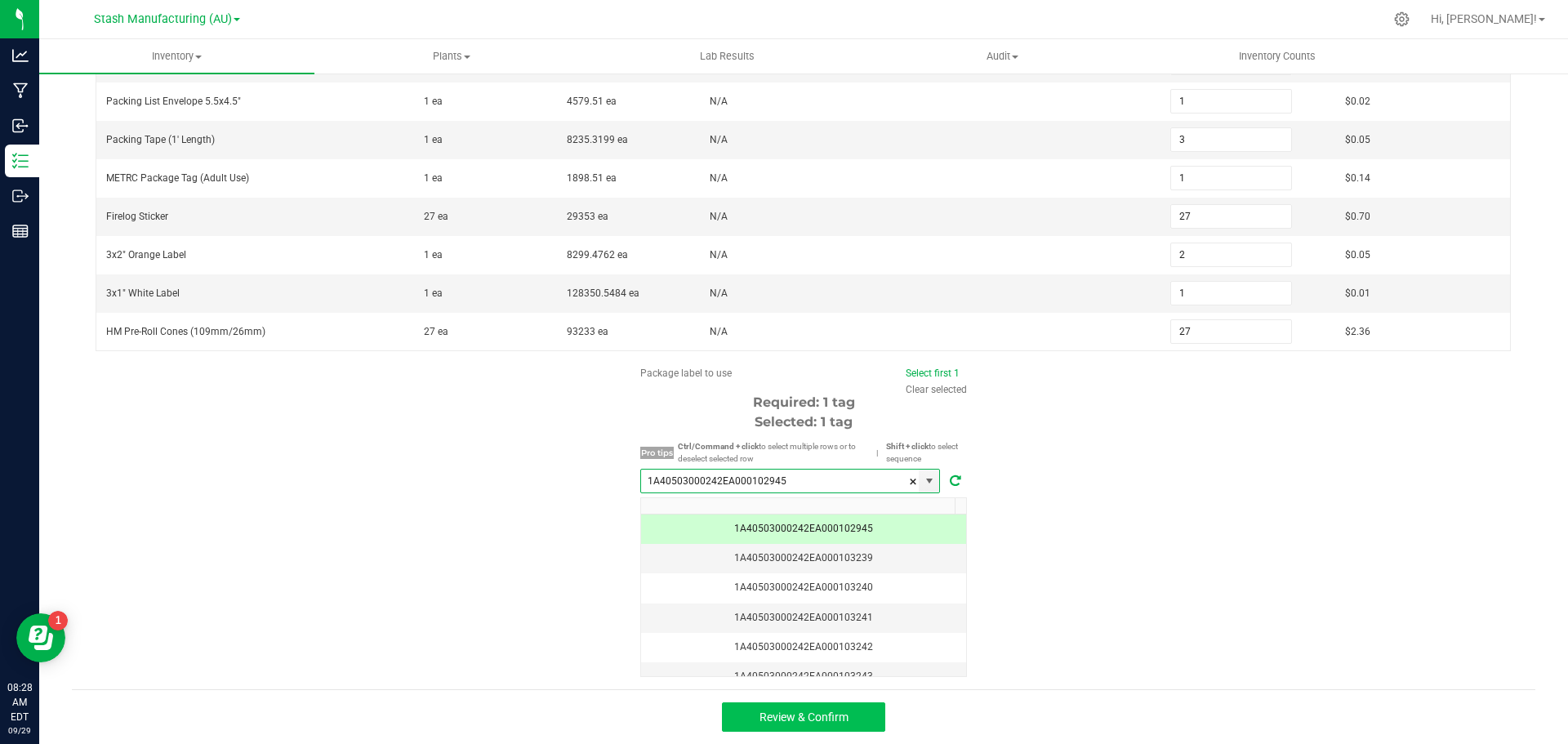
type input "1A40503000242EA000102945"
click at [814, 712] on span "Review & Confirm" at bounding box center [804, 716] width 89 height 13
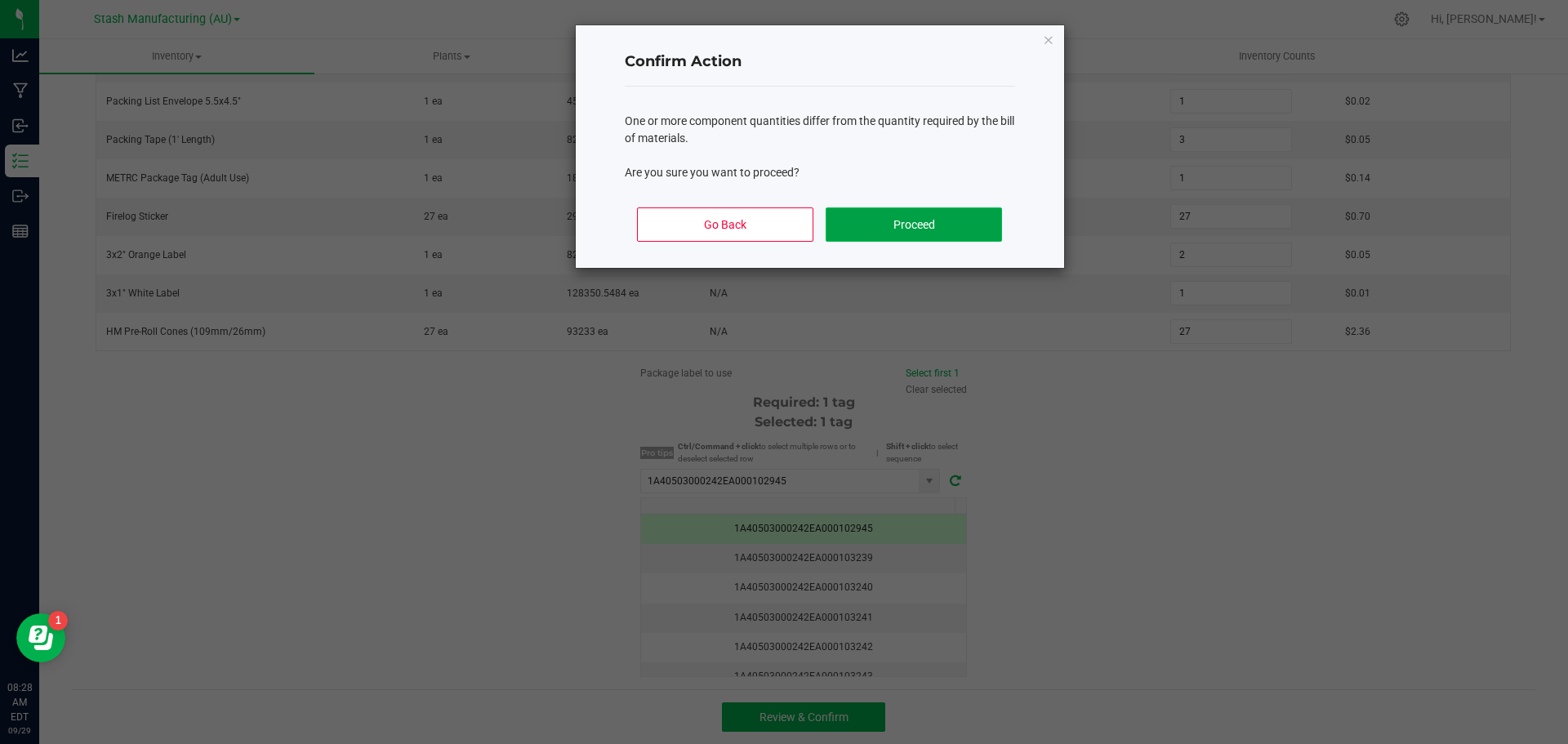
click at [928, 225] on button "Proceed" at bounding box center [913, 223] width 176 height 34
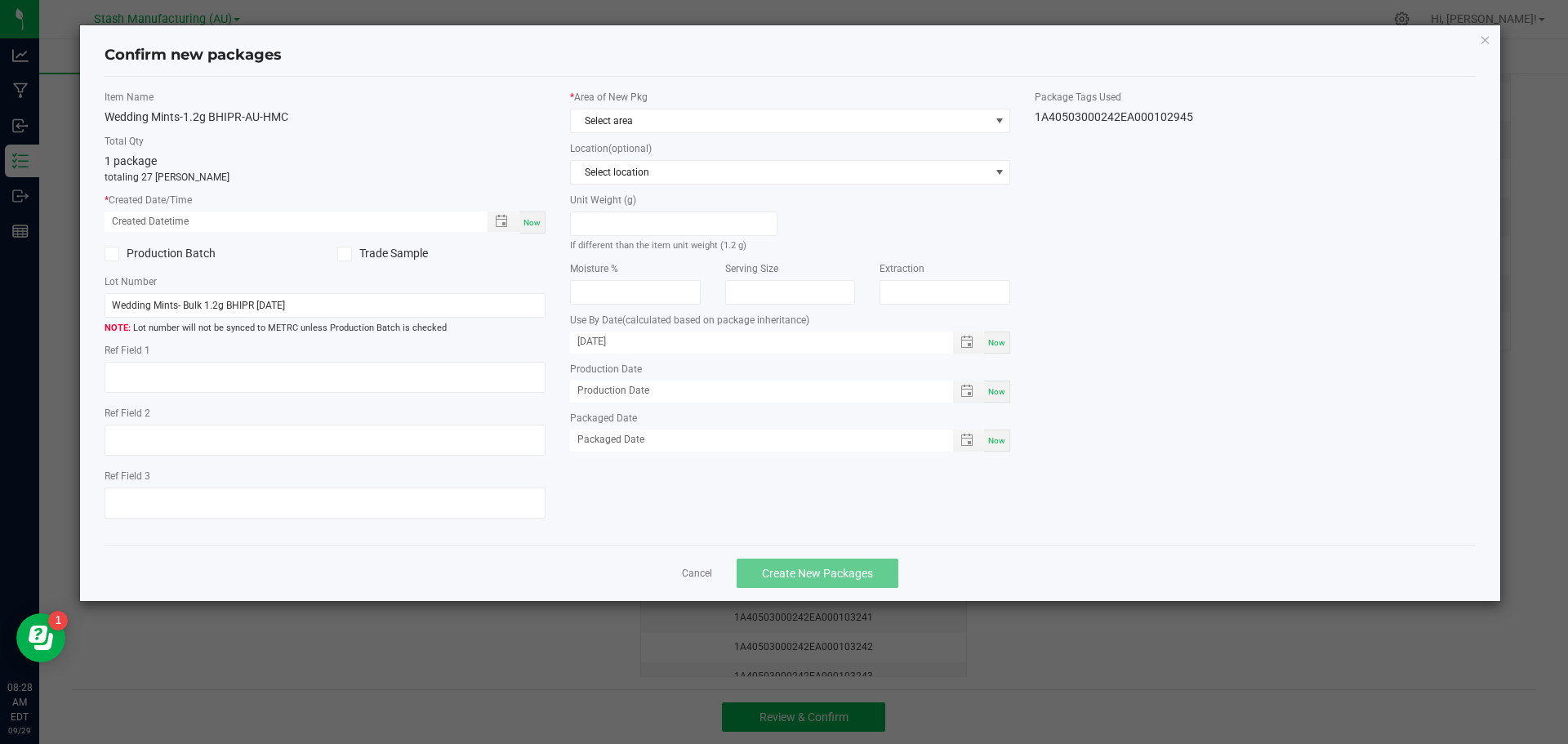
click at [536, 223] on span "Now" at bounding box center [532, 223] width 17 height 9
type input "[DATE] 08:28 AM"
click at [1002, 118] on span at bounding box center [999, 120] width 13 height 13
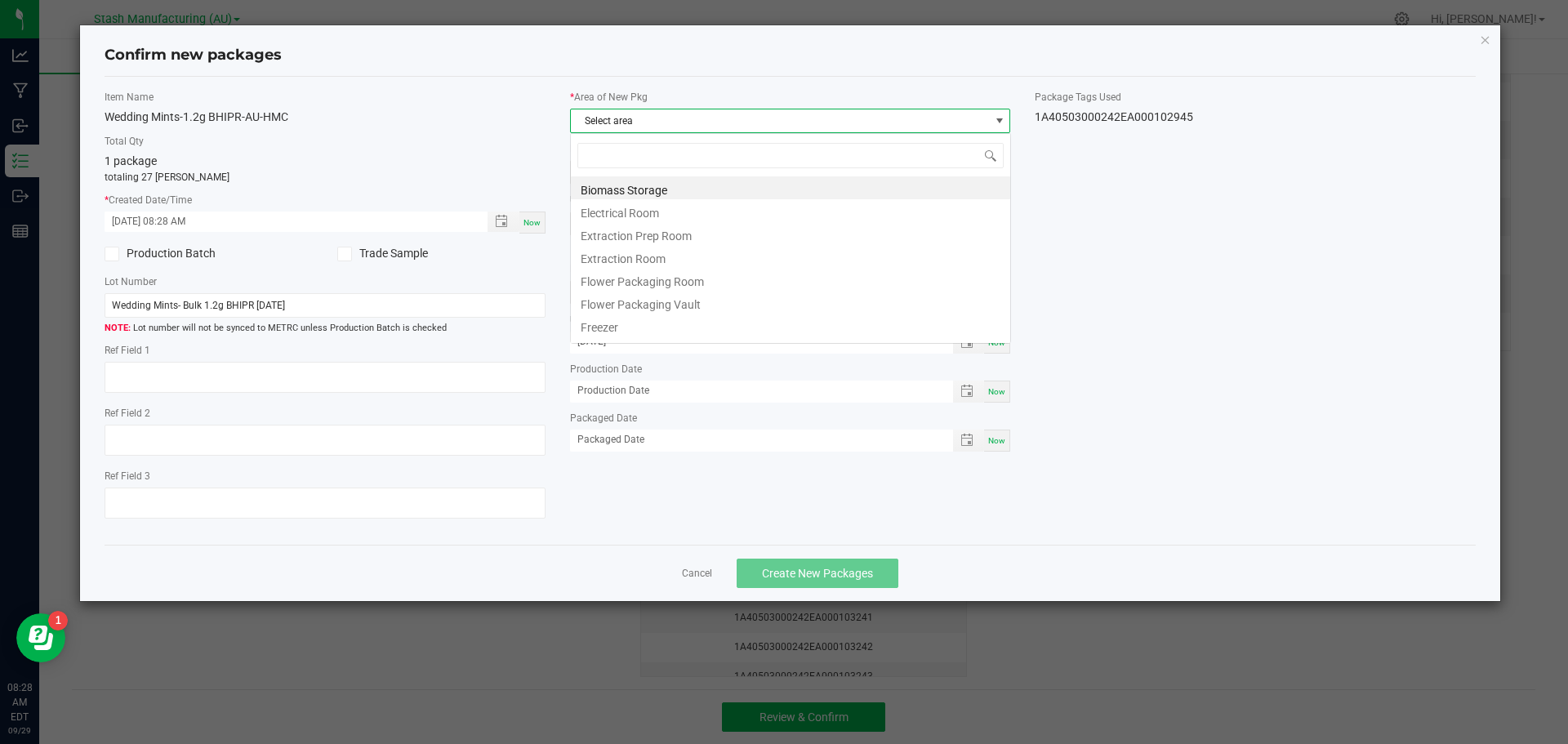
scroll to position [25, 441]
click at [721, 285] on li "Flower Packaging Room" at bounding box center [791, 279] width 440 height 23
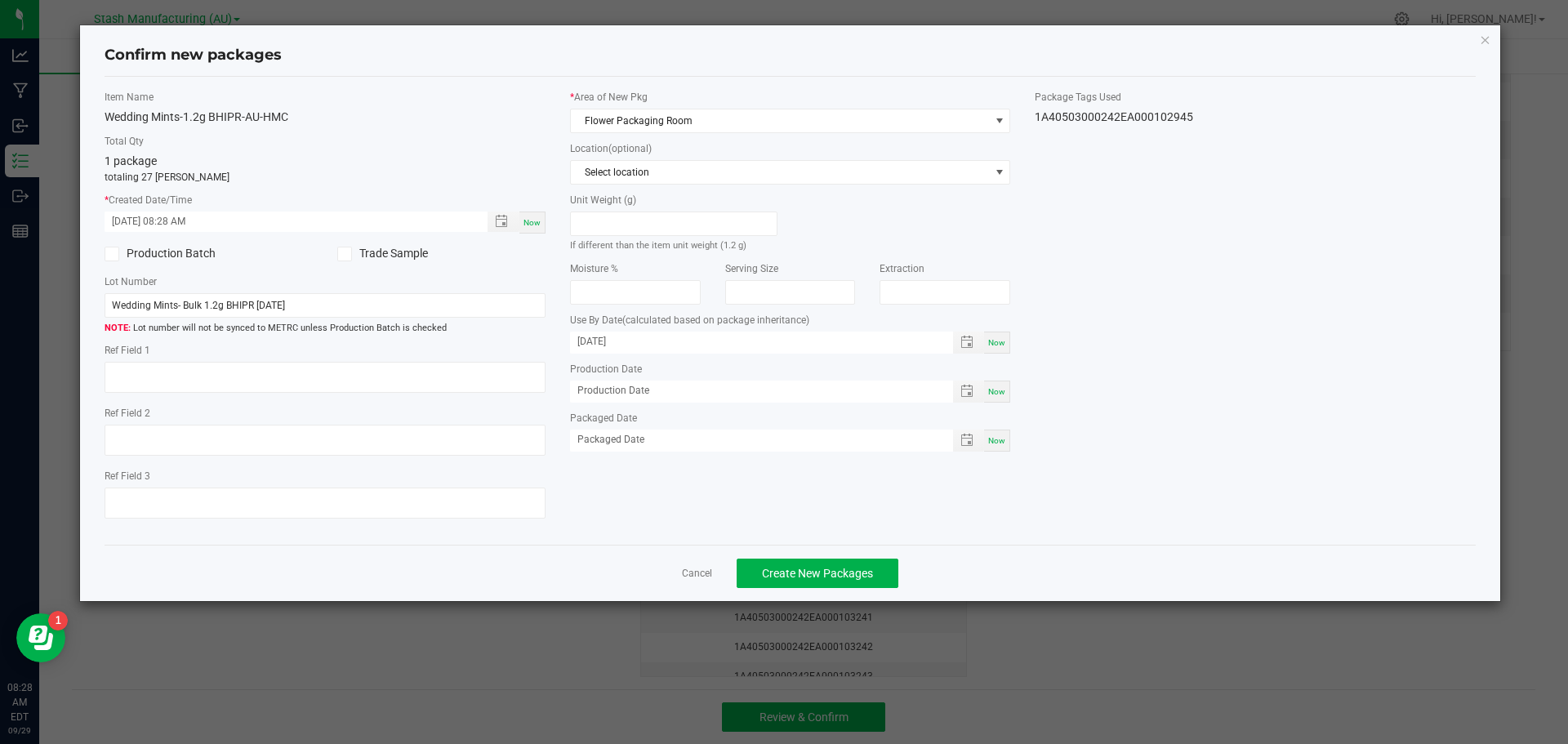
click at [997, 342] on span "Now" at bounding box center [997, 343] width 17 height 9
click at [644, 337] on input "[DATE]" at bounding box center [754, 341] width 366 height 20
type input "[DATE]"
click at [1001, 444] on span "Now" at bounding box center [997, 441] width 17 height 9
type input "[DATE]"
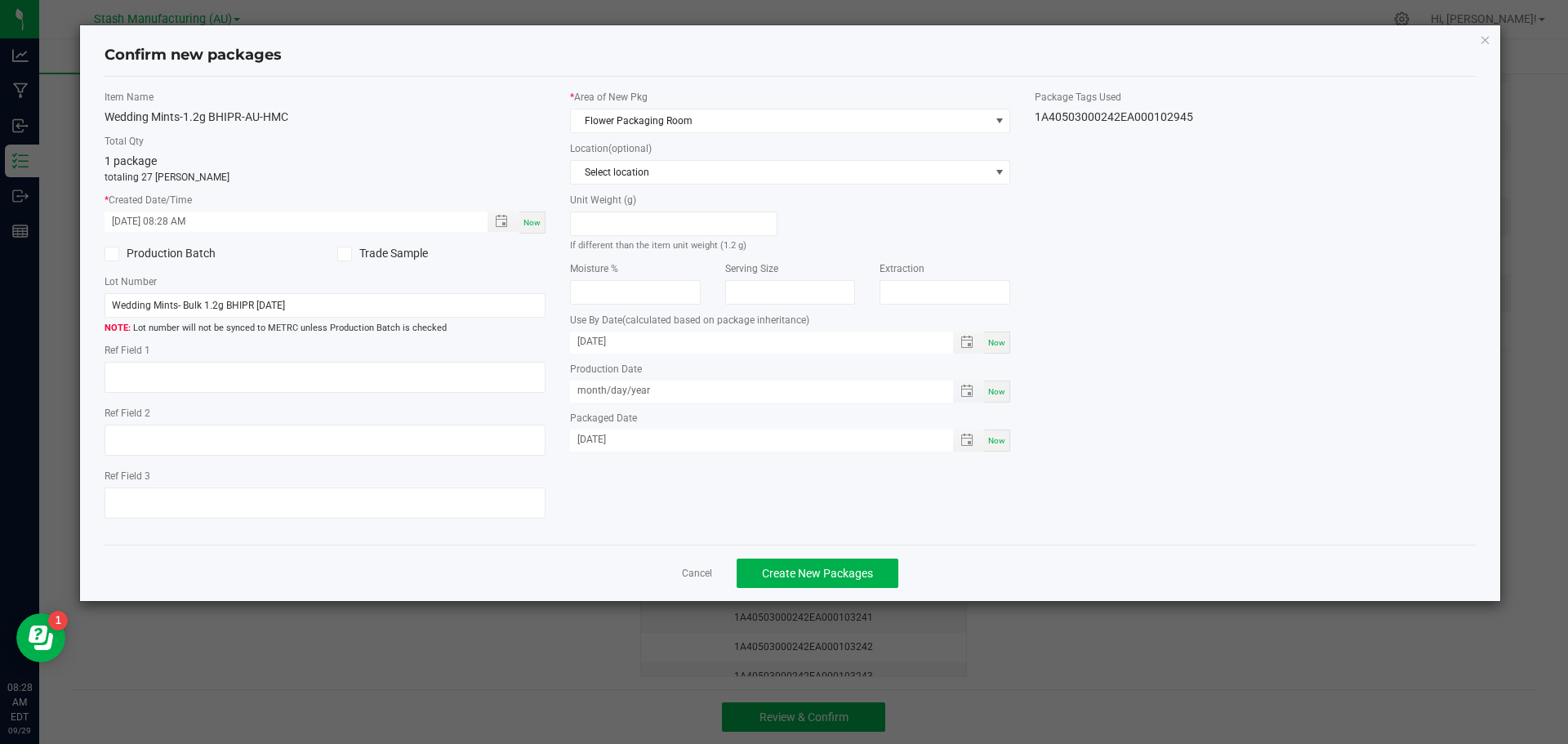
click at [701, 396] on input "month/day/year" at bounding box center [754, 391] width 366 height 20
click at [601, 387] on input "[DATE]" at bounding box center [754, 391] width 366 height 20
click at [597, 384] on input "09/day/year" at bounding box center [754, 391] width 366 height 20
click at [599, 388] on input "[DATE]" at bounding box center [754, 391] width 366 height 20
click at [605, 393] on input "[DATE]" at bounding box center [754, 391] width 366 height 20
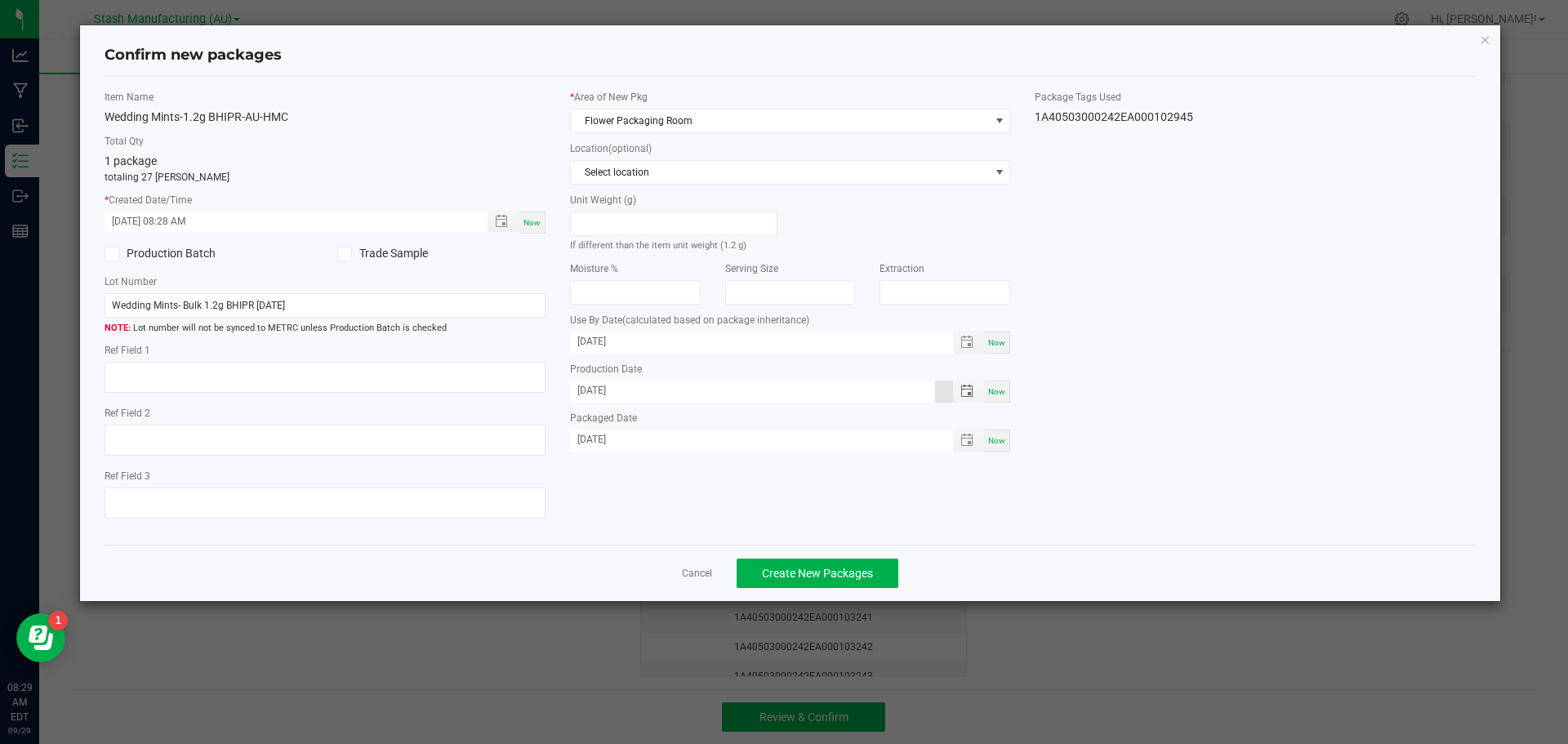
click at [603, 389] on input "[DATE]" at bounding box center [754, 391] width 366 height 20
drag, startPoint x: 651, startPoint y: 389, endPoint x: 574, endPoint y: 388, distance: 77.0
click at [574, 388] on input "09/day/year" at bounding box center [754, 391] width 366 height 20
type input "month/day/year"
click at [1093, 419] on div "Item Name Wedding Mints-1.2g BHIPR-AU-HMC Total Qty 1 package totaling 27 [PERS…" at bounding box center [790, 311] width 1397 height 442
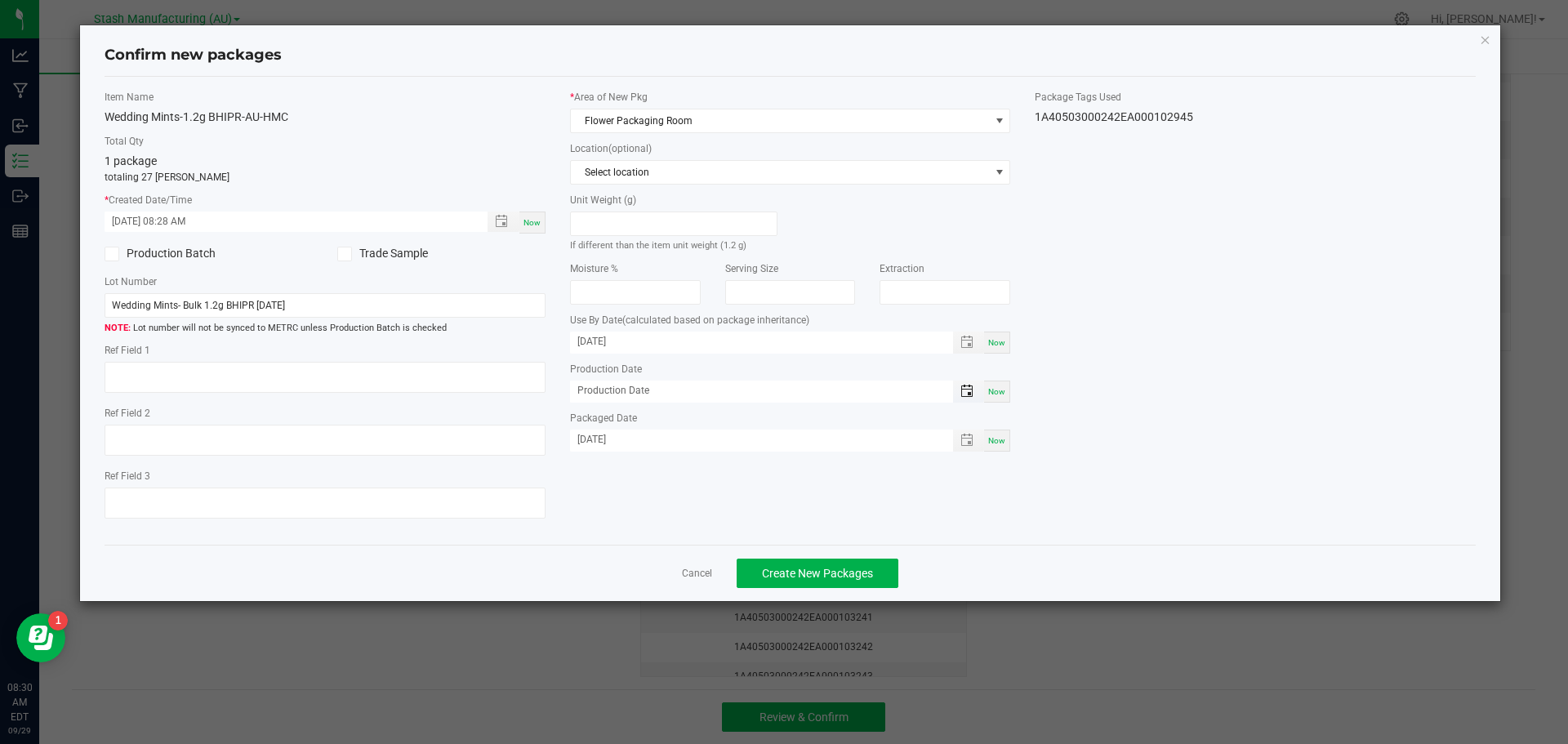
click at [969, 393] on span "Toggle popup" at bounding box center [967, 391] width 13 height 13
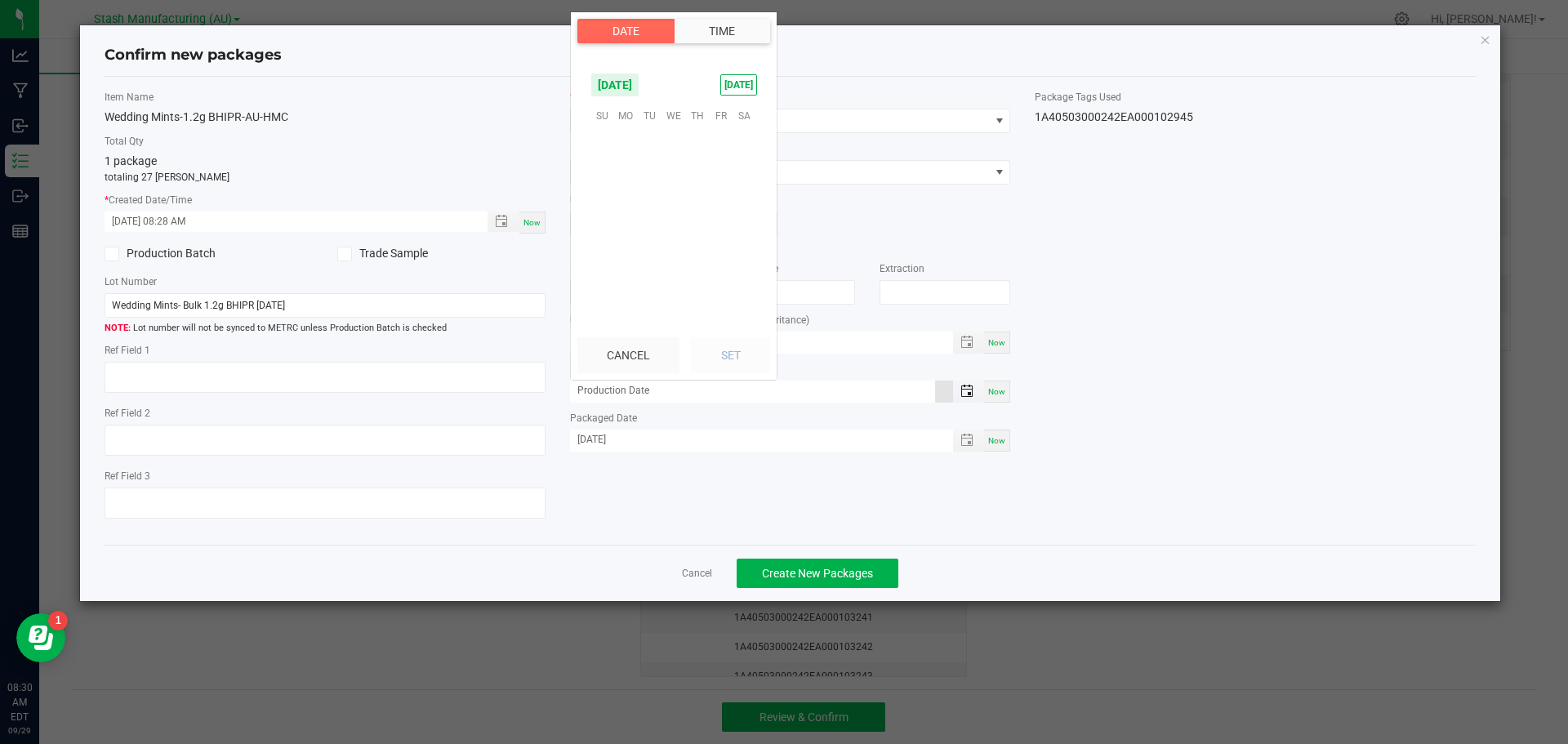
scroll to position [264768, 0]
click at [625, 188] on span "15" at bounding box center [627, 190] width 24 height 26
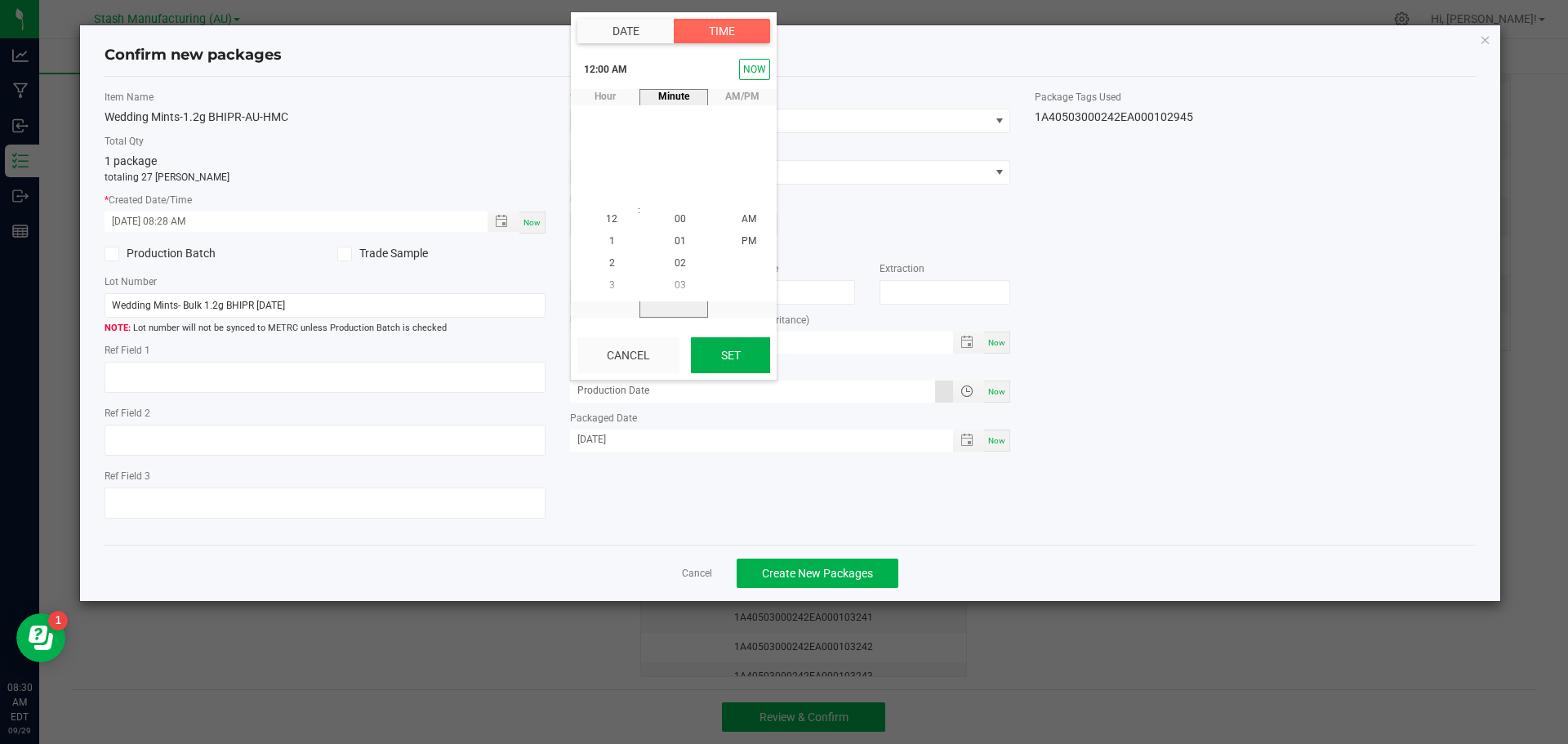
click at [732, 356] on button "Set" at bounding box center [731, 355] width 79 height 36
type input "[DATE]"
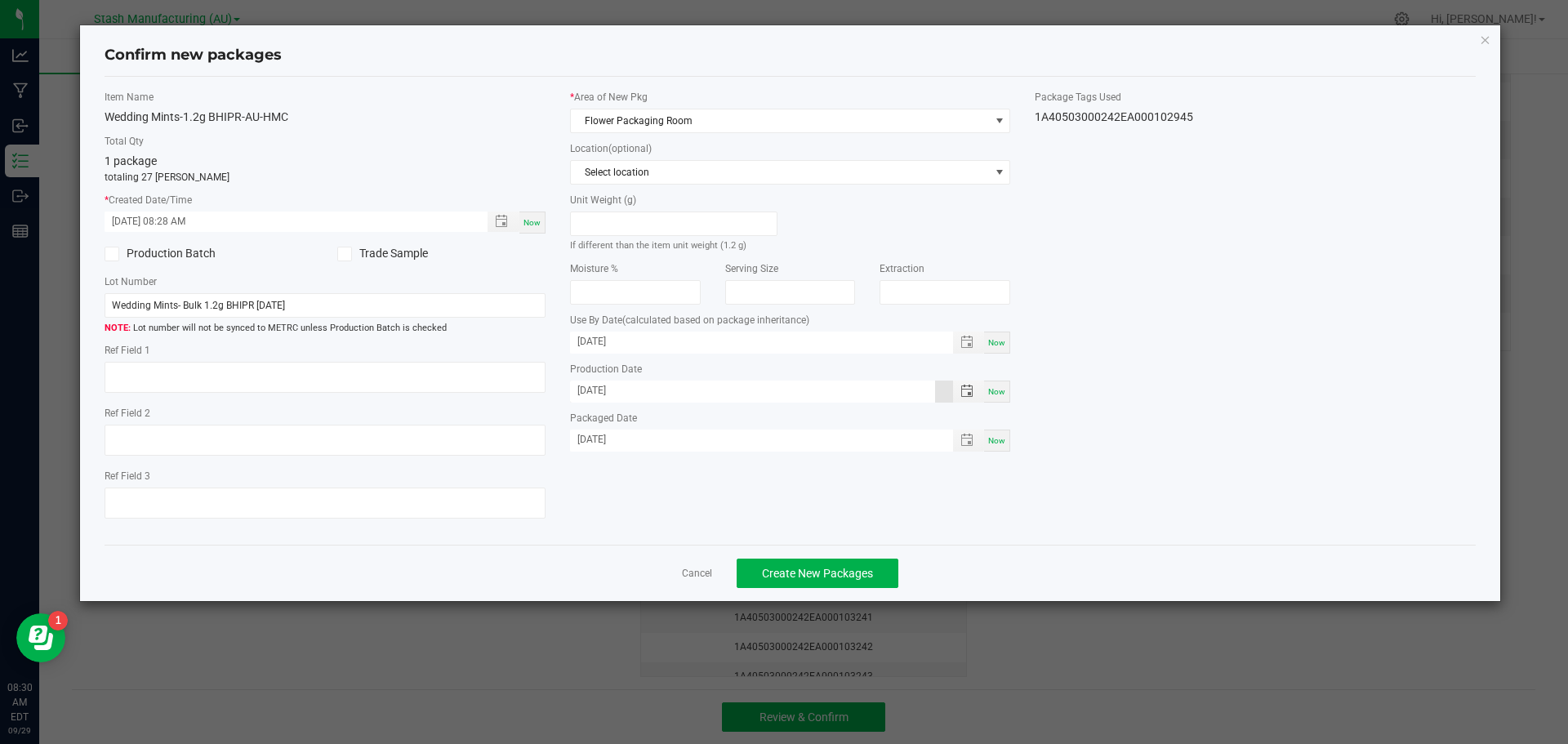
click at [1097, 552] on div "Cancel Create New Packages" at bounding box center [790, 572] width 1372 height 56
click at [782, 568] on span "Create New Packages" at bounding box center [817, 573] width 111 height 13
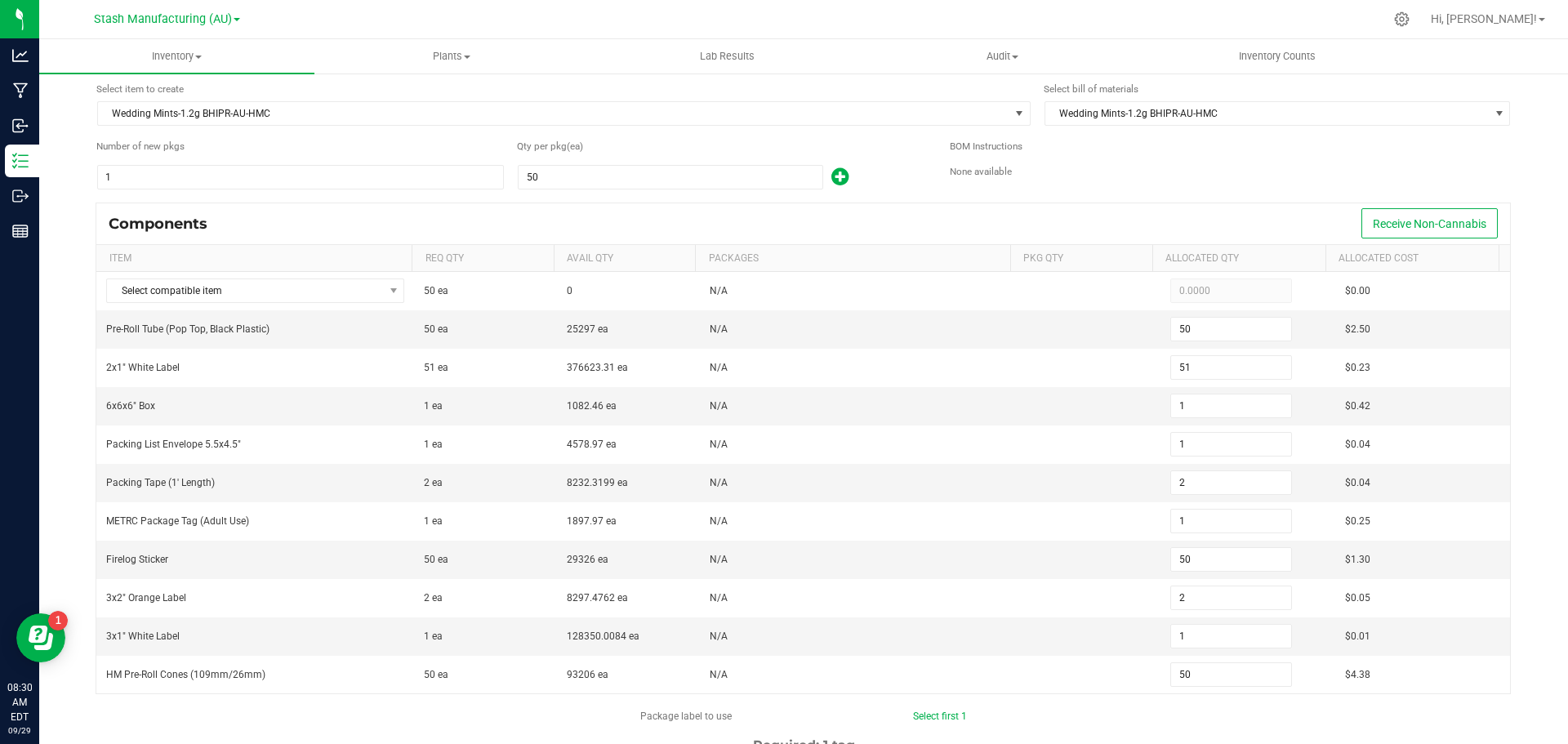
scroll to position [82, 0]
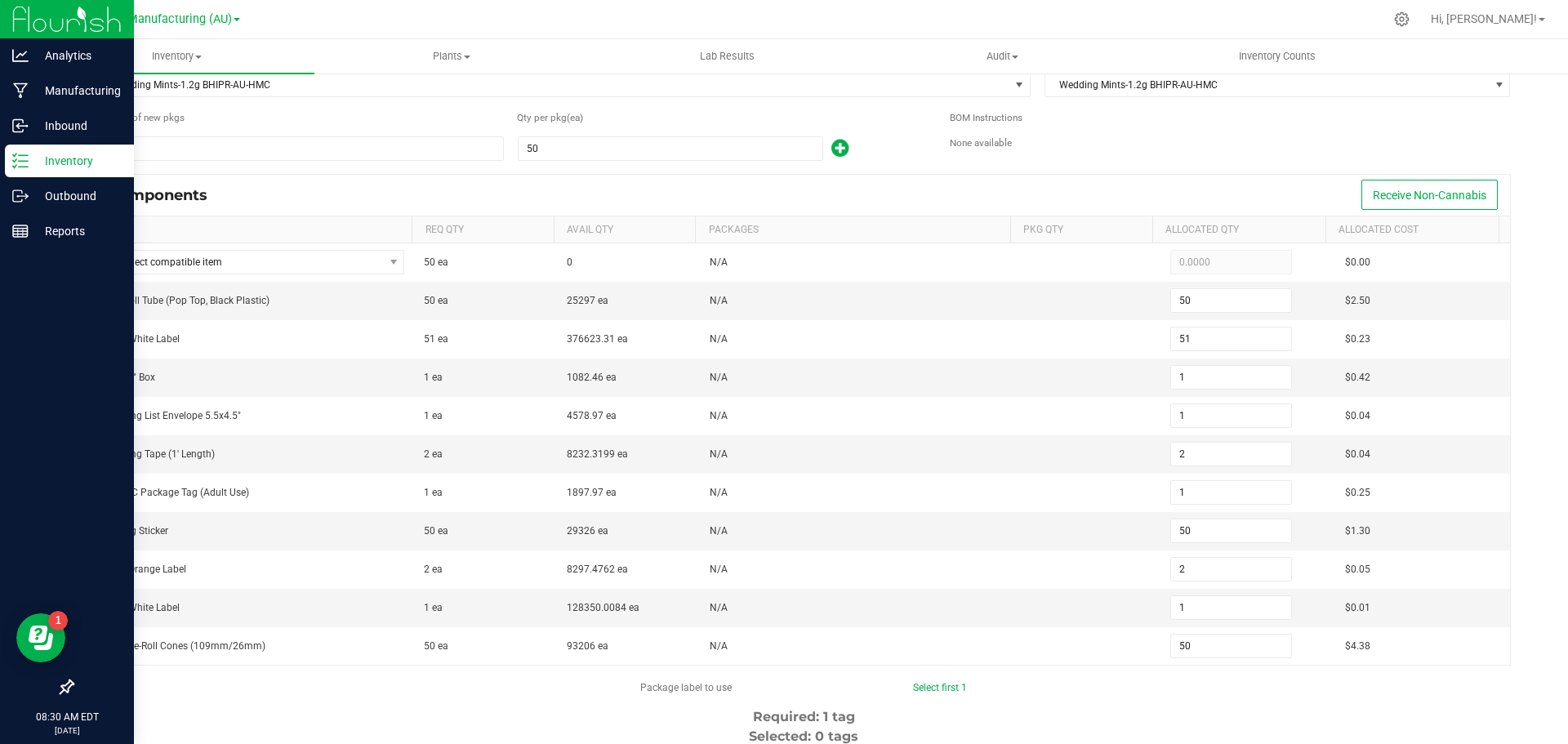
click at [37, 166] on p "Inventory" at bounding box center [77, 160] width 98 height 19
